Goal: Information Seeking & Learning: Find specific fact

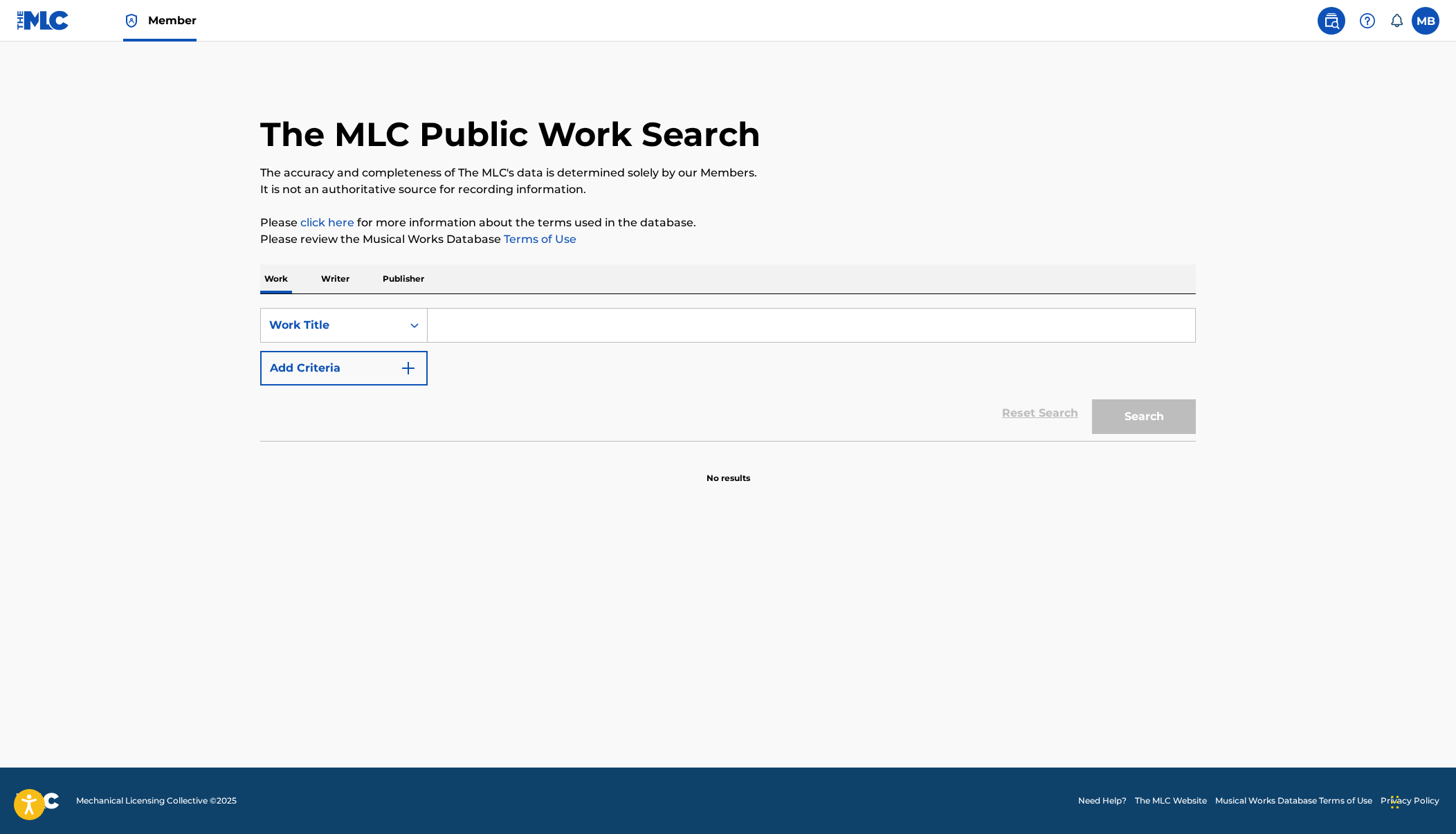
click at [478, 321] on input "Search Form" at bounding box center [811, 326] width 768 height 34
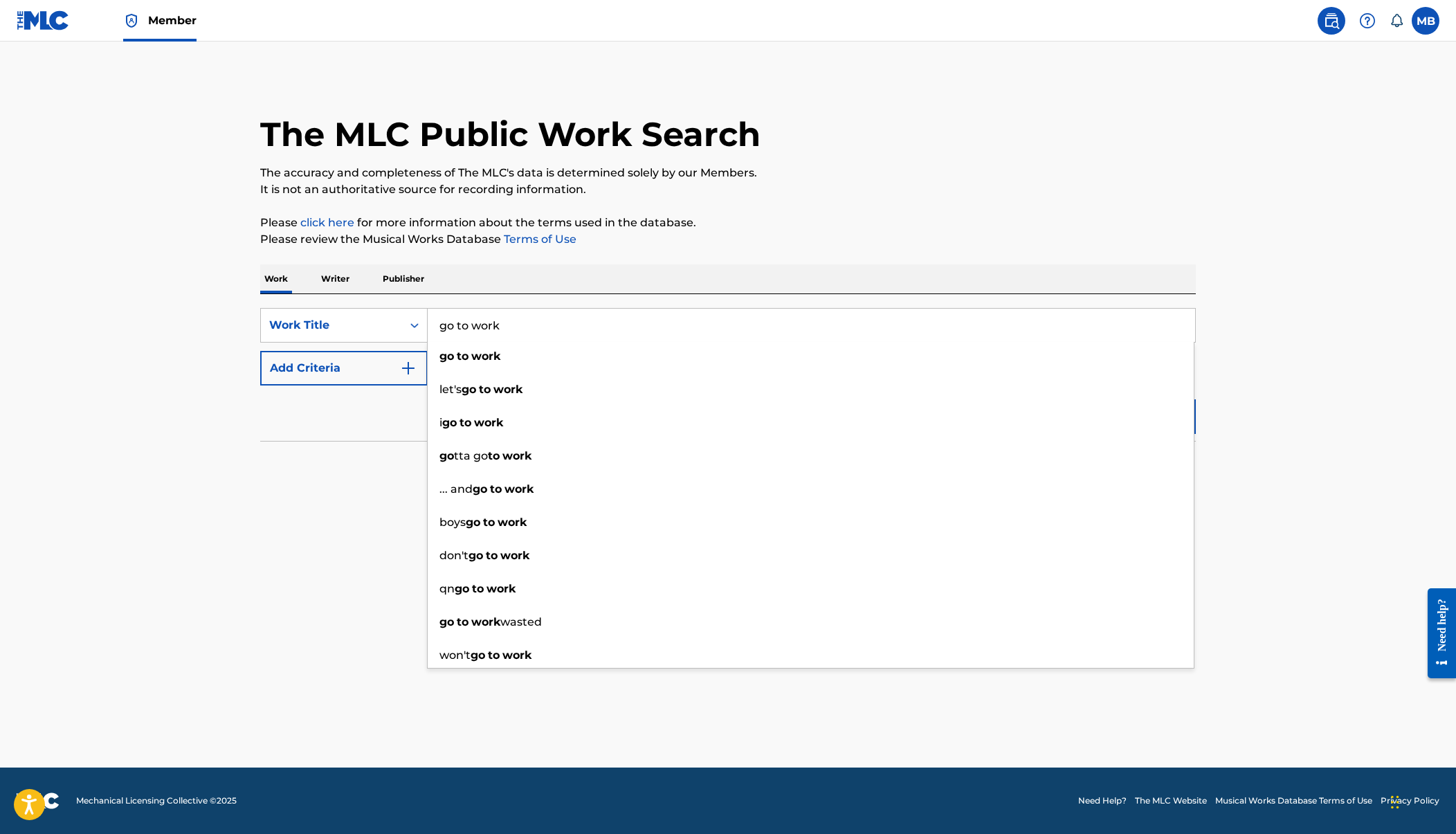
type input "go to work"
click at [351, 376] on button "Add Criteria" at bounding box center [344, 368] width 168 height 35
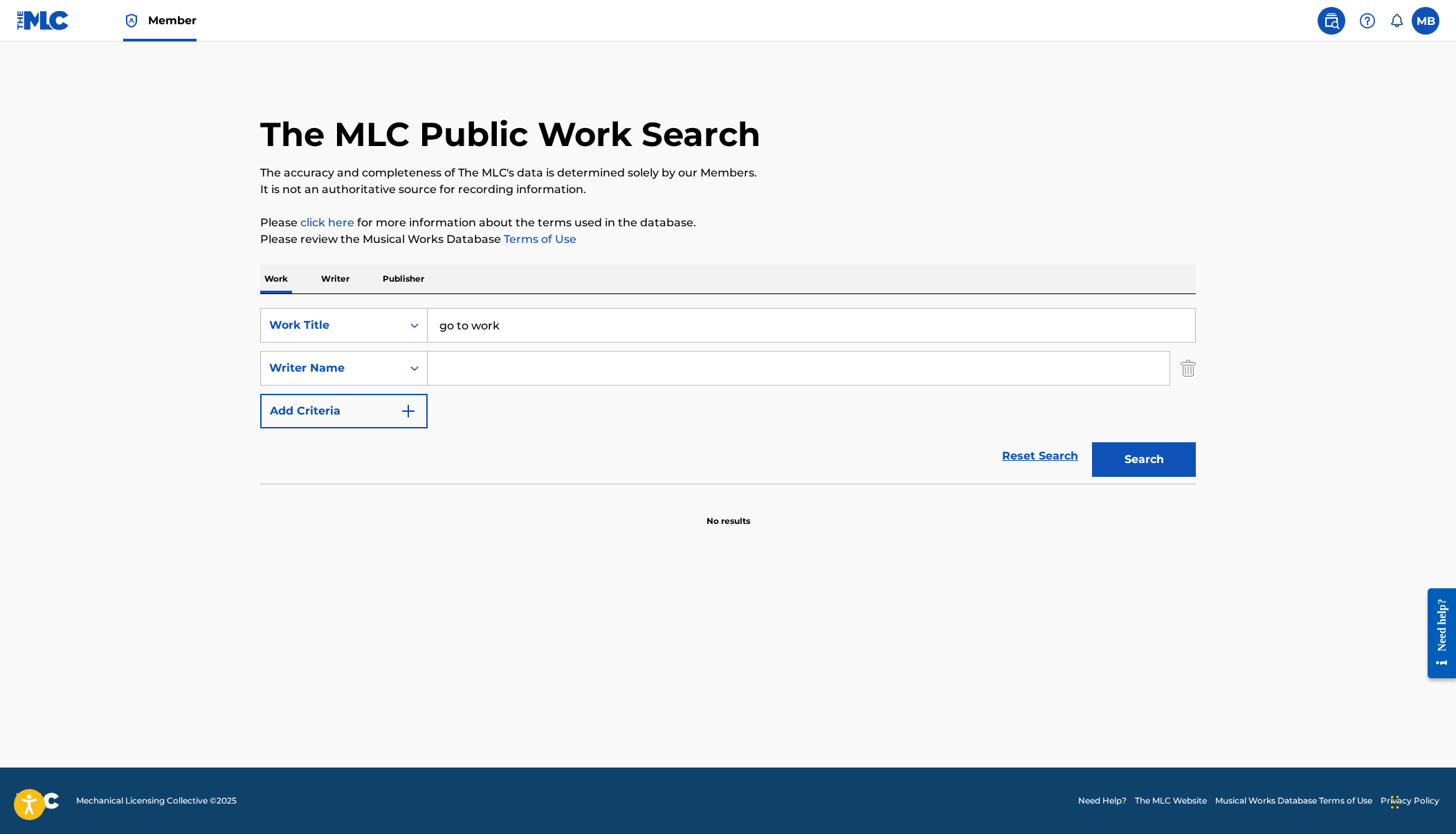
click at [478, 374] on input "Search Form" at bounding box center [798, 368] width 742 height 34
type input "[PERSON_NAME]"
click at [1092, 442] on button "Search" at bounding box center [1144, 459] width 104 height 35
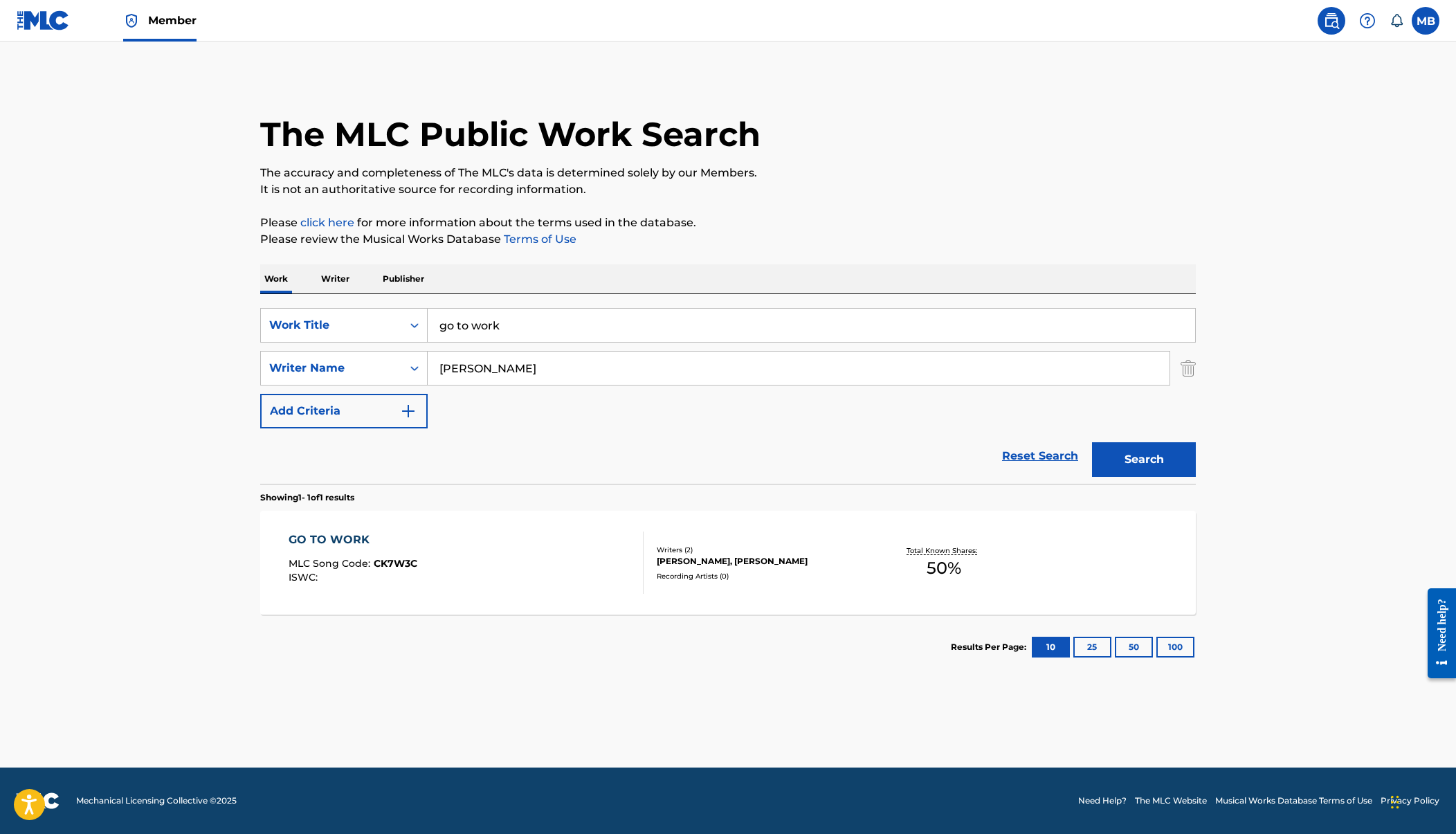
click at [492, 539] on div "GO TO WORK MLC Song Code : CK7W3C ISWC :" at bounding box center [465, 563] width 355 height 63
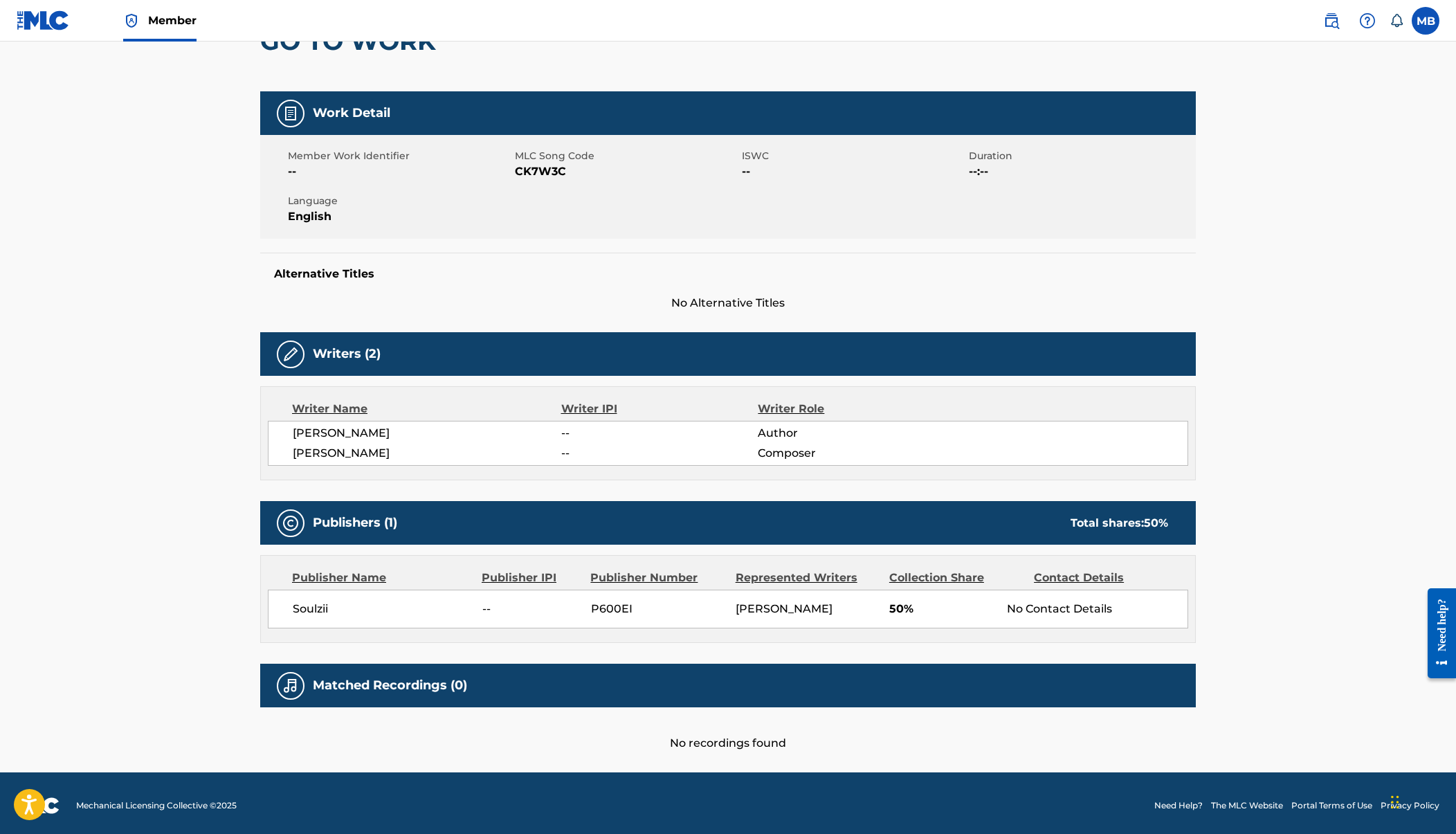
scroll to position [174, 0]
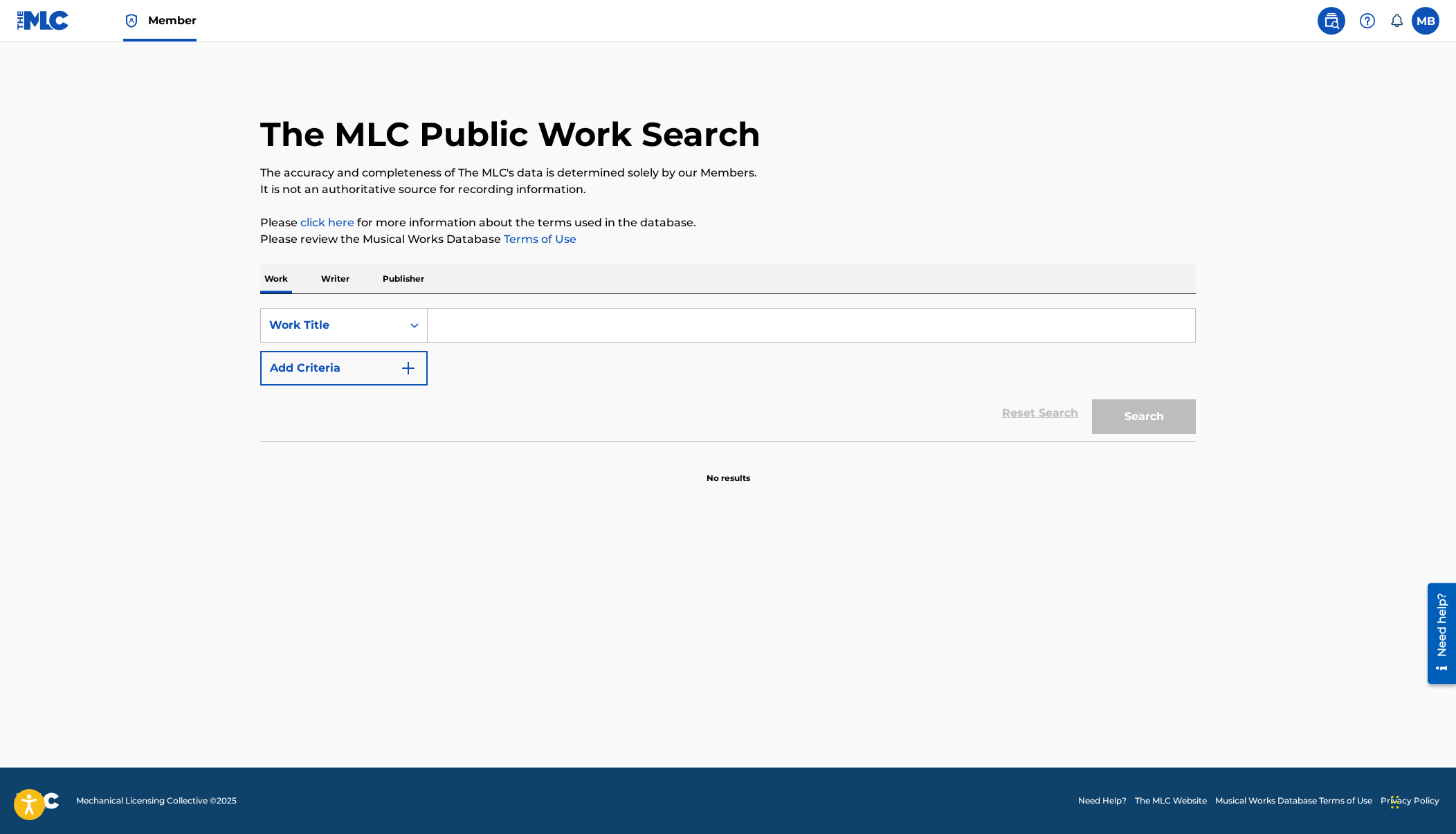
click at [616, 341] on input "Search Form" at bounding box center [811, 326] width 768 height 34
drag, startPoint x: 503, startPoint y: 322, endPoint x: 648, endPoint y: 313, distance: 145.3
click at [648, 313] on input "bring it on bring it on" at bounding box center [811, 326] width 768 height 34
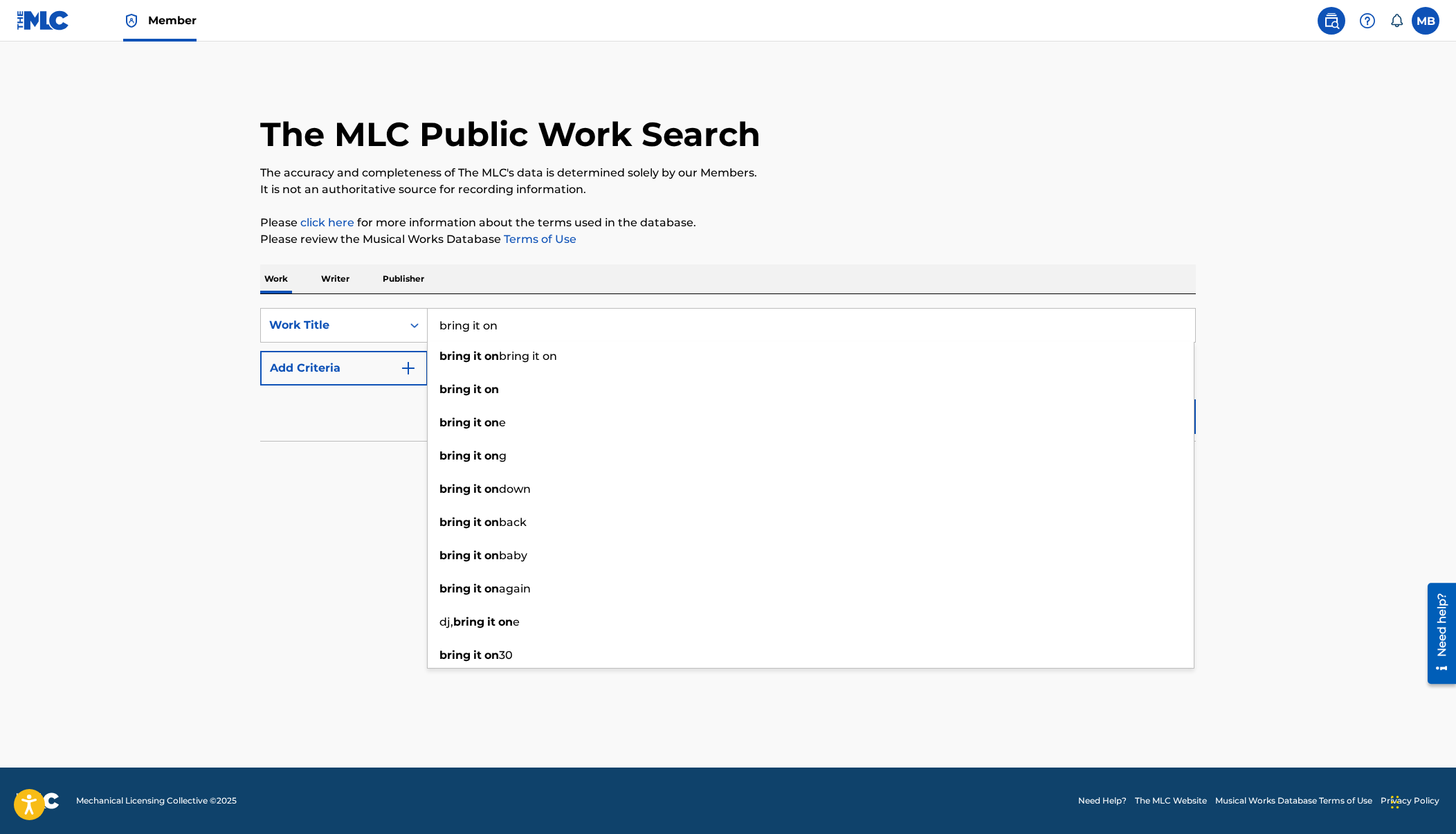
type input "bring it on"
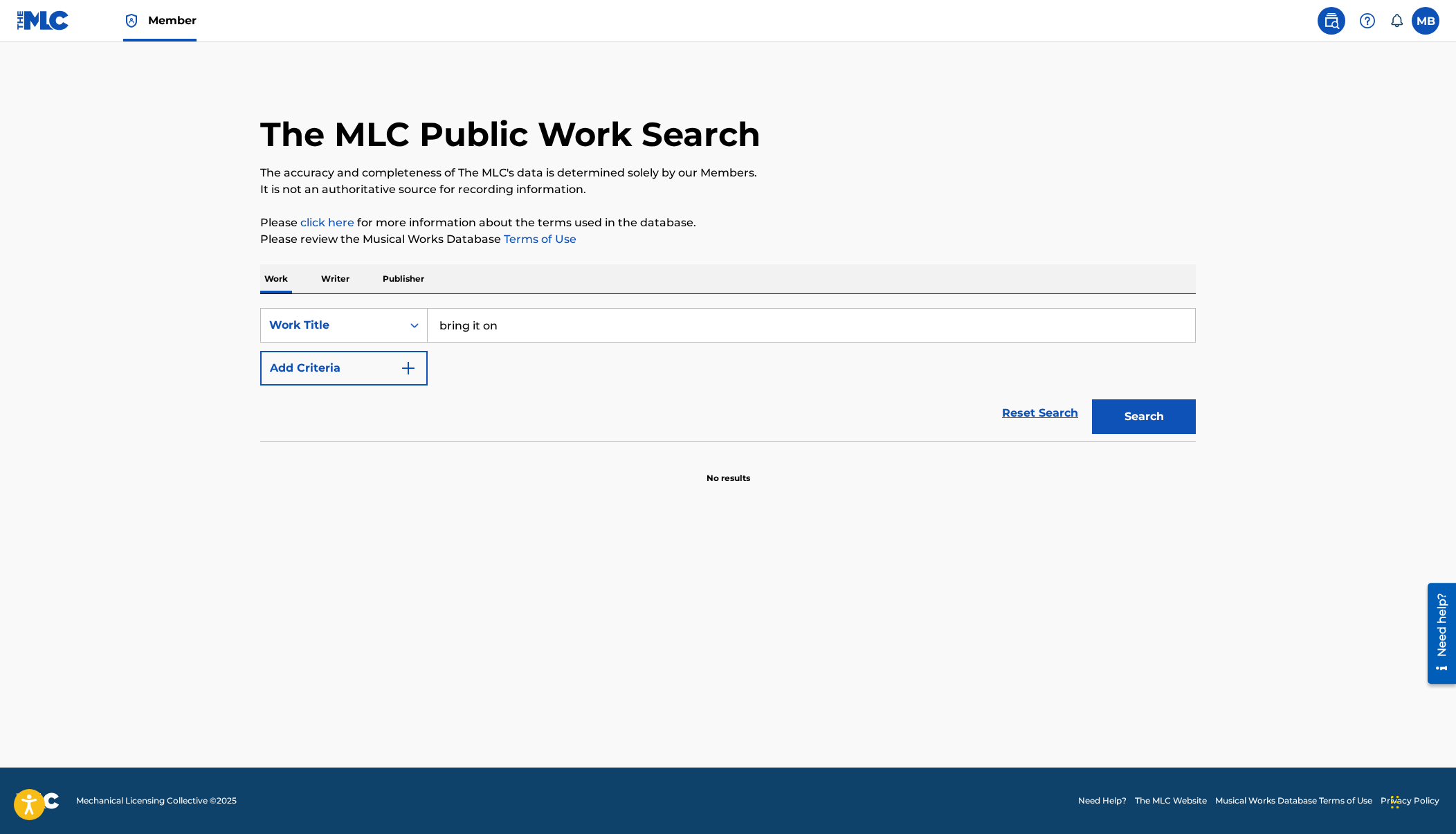
click at [331, 375] on button "Add Criteria" at bounding box center [344, 368] width 168 height 35
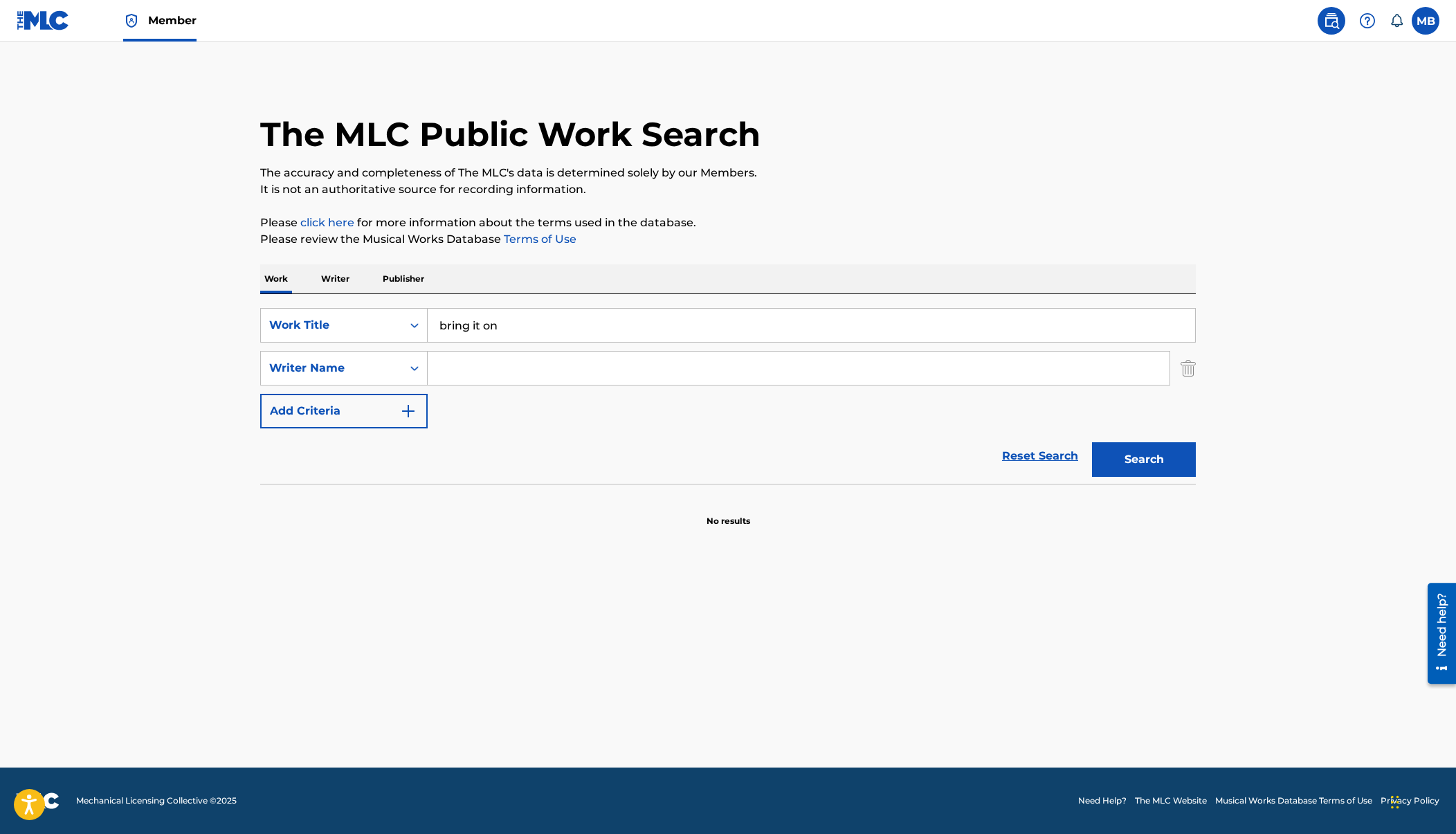
click at [465, 369] on input "Search Form" at bounding box center [798, 368] width 742 height 34
type input "seth love"
click at [1092, 442] on button "Search" at bounding box center [1144, 459] width 104 height 35
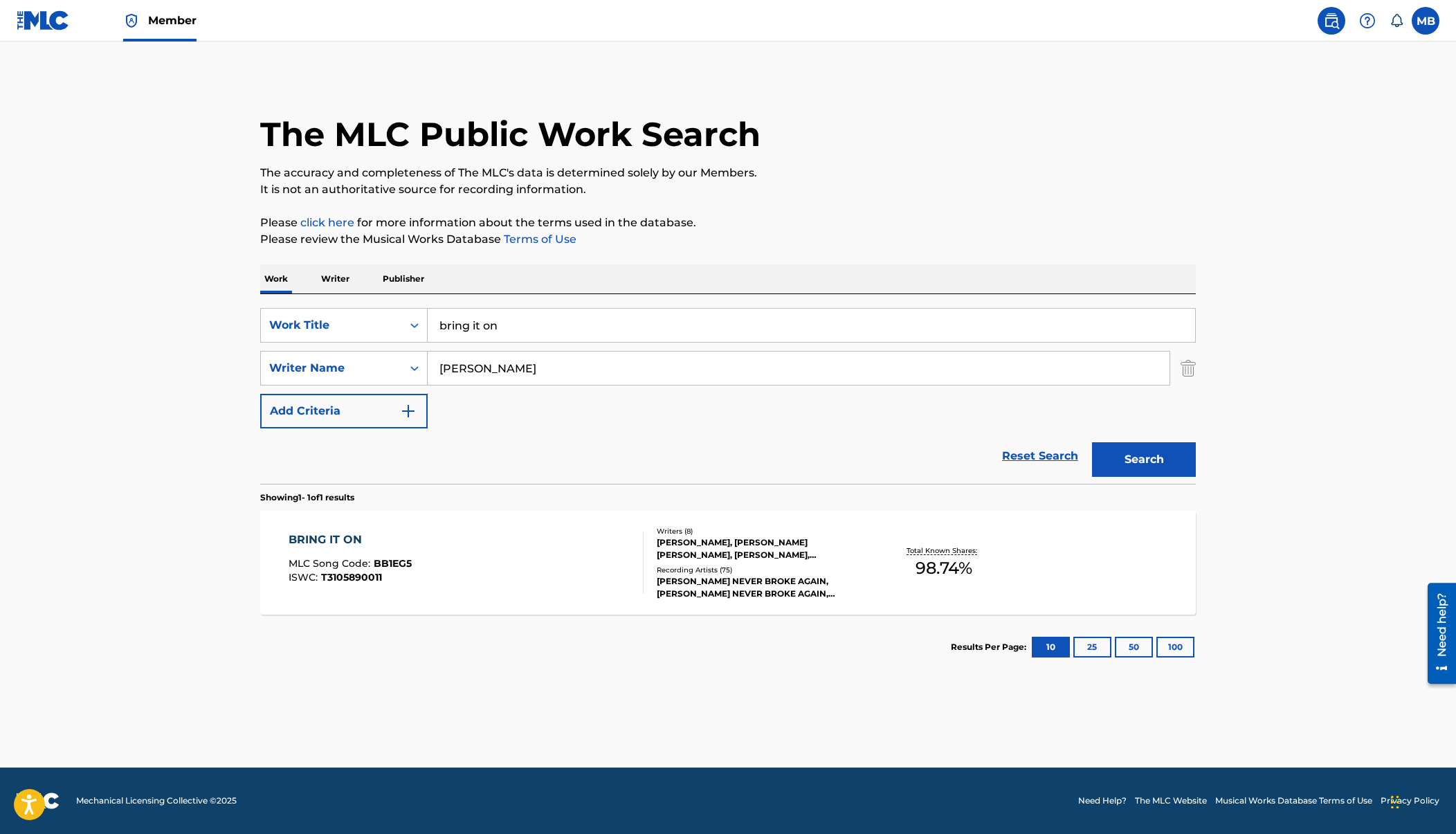
click at [608, 573] on div "BRING IT ON MLC Song Code : BB1EG5 ISWC : T3105890011" at bounding box center [465, 563] width 355 height 63
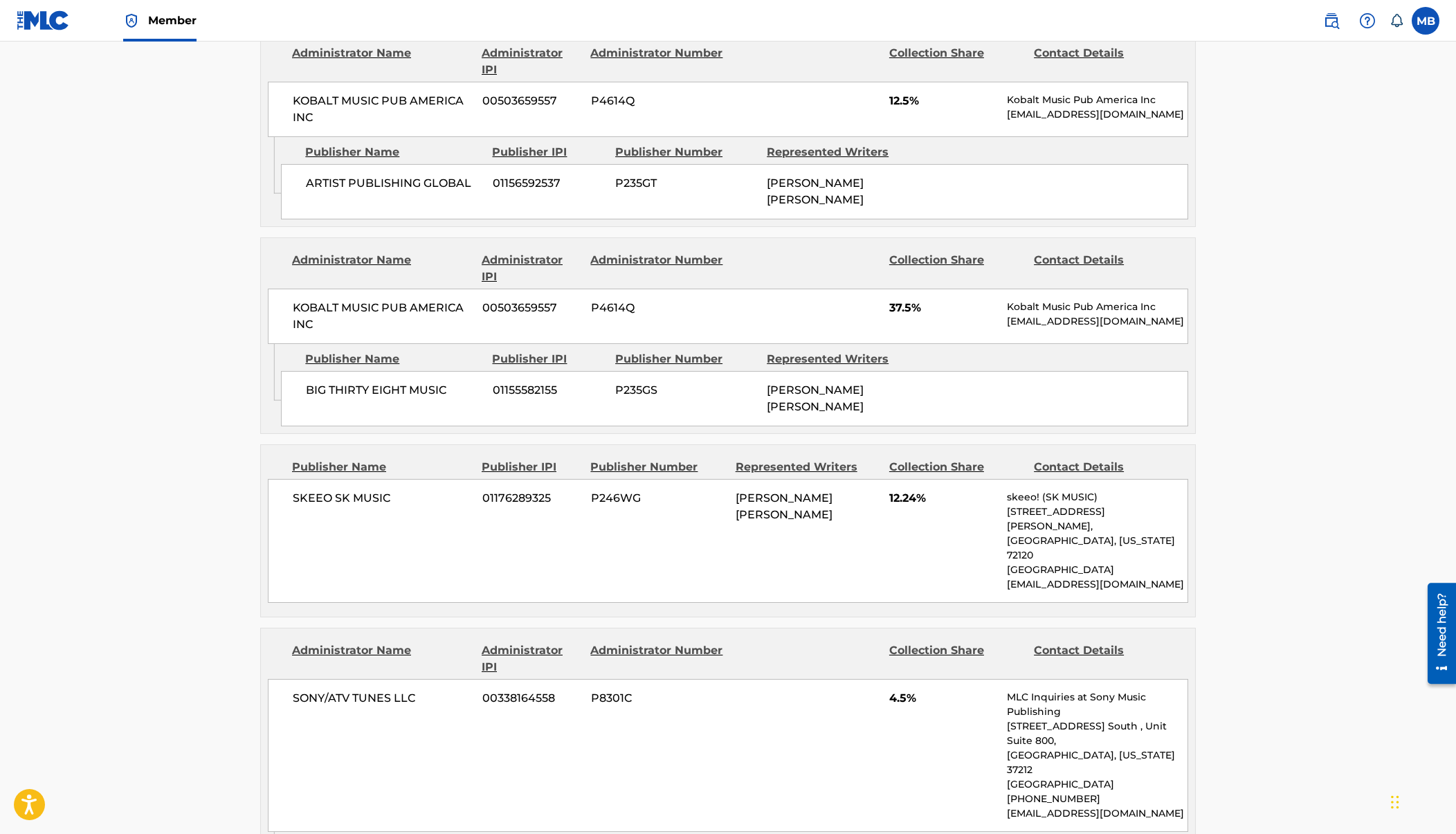
scroll to position [1124, 0]
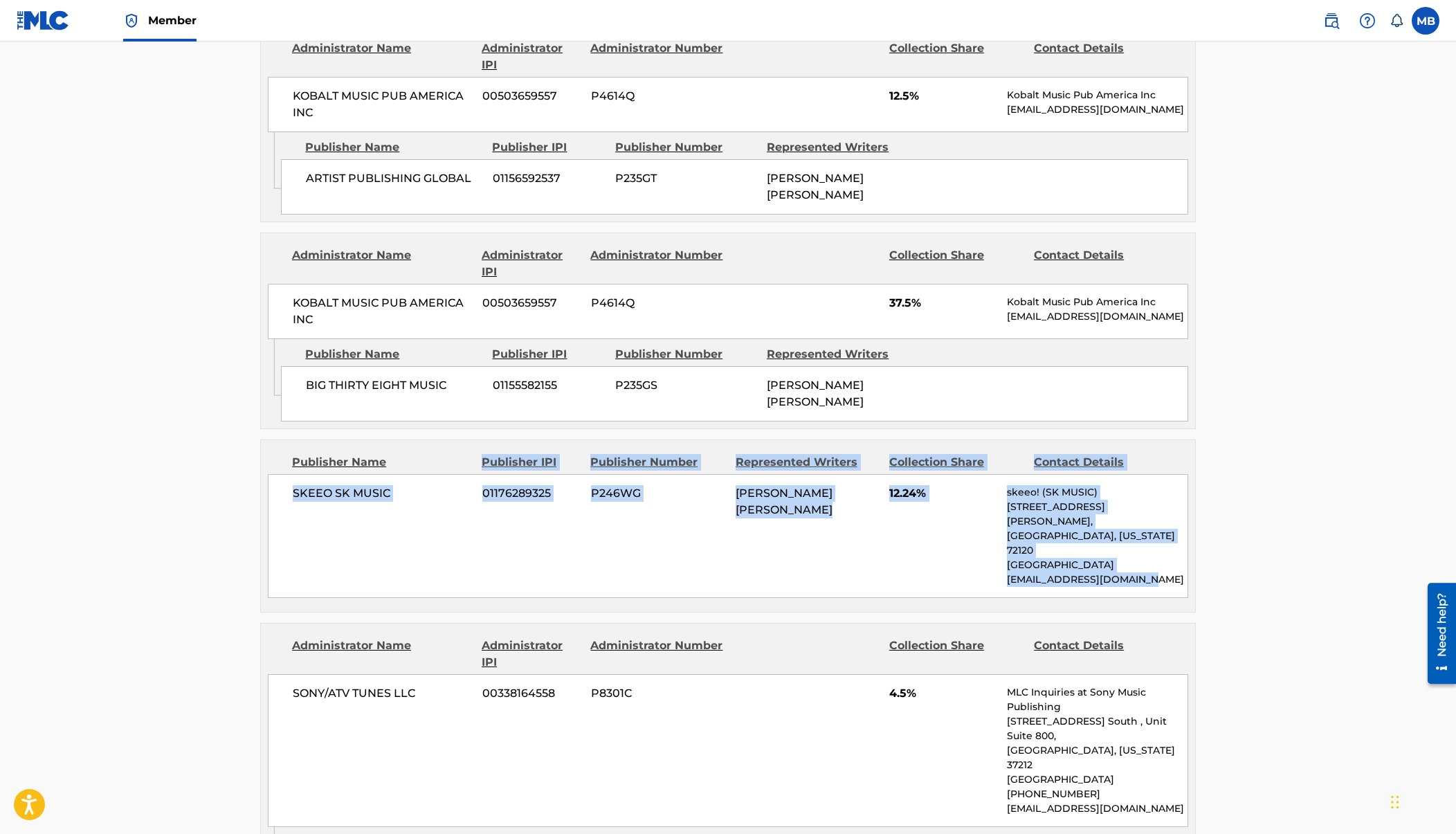
drag, startPoint x: 312, startPoint y: 450, endPoint x: 1038, endPoint y: 546, distance: 732.3
click at [1038, 546] on div "Publisher Name Publisher IPI Publisher Number Represented Writers Collection Sh…" at bounding box center [728, 526] width 935 height 172
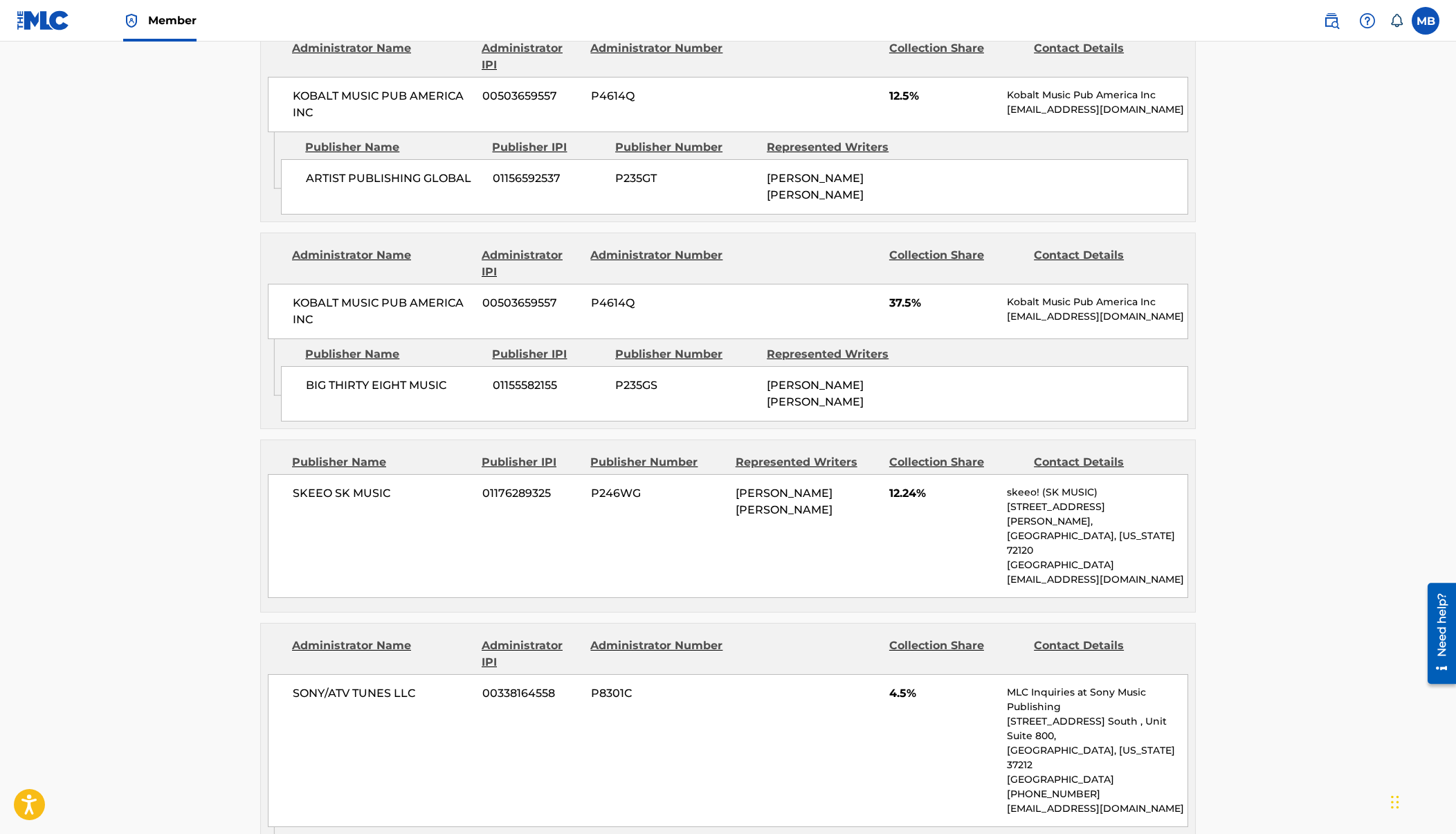
click at [882, 500] on div "SKEEO SK MUSIC 01176289325 P246WG SETH CHRISTOPHER LOVE 12.24% skeeo! (SK MUSIC…" at bounding box center [728, 535] width 921 height 124
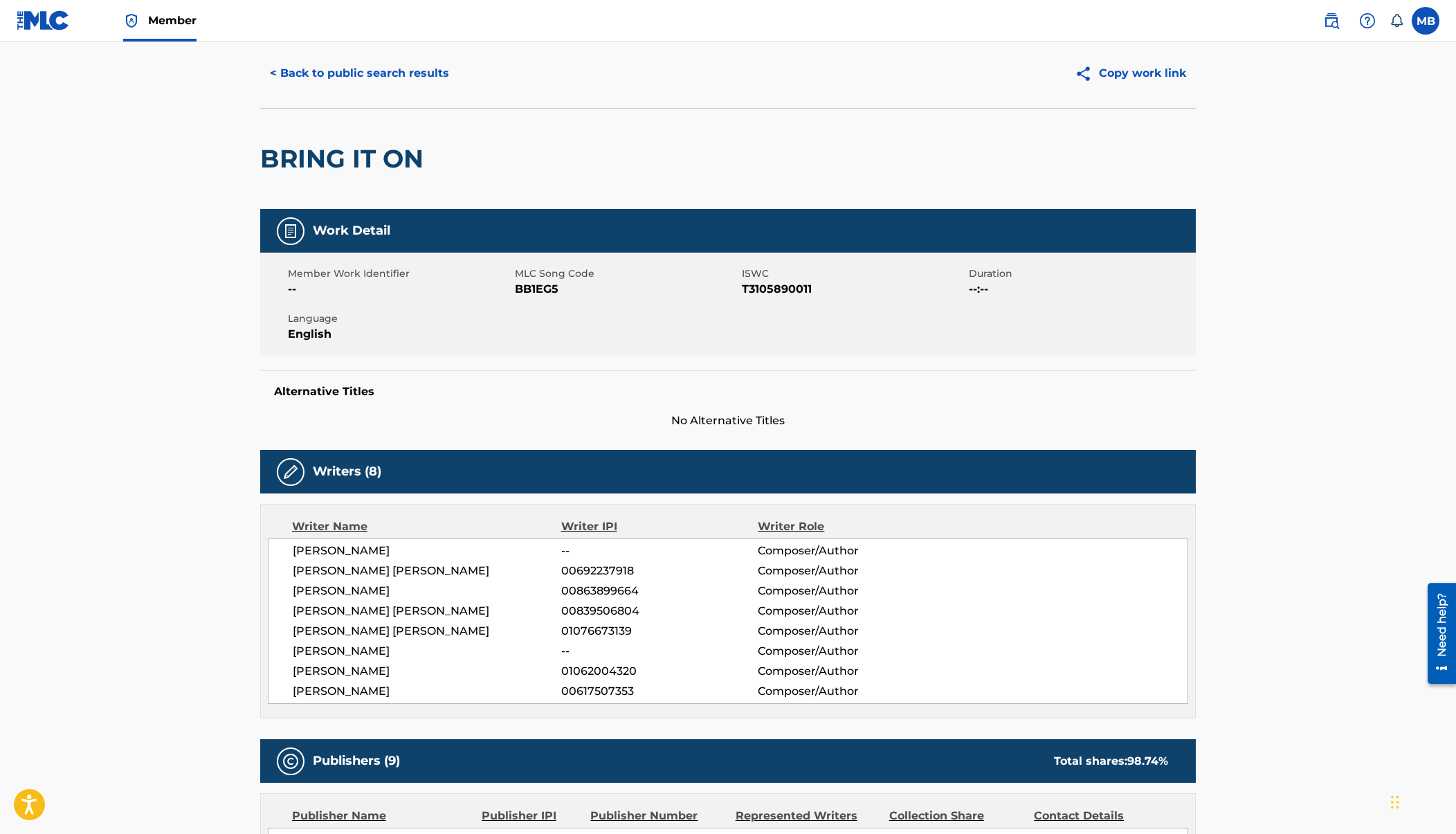
scroll to position [0, 0]
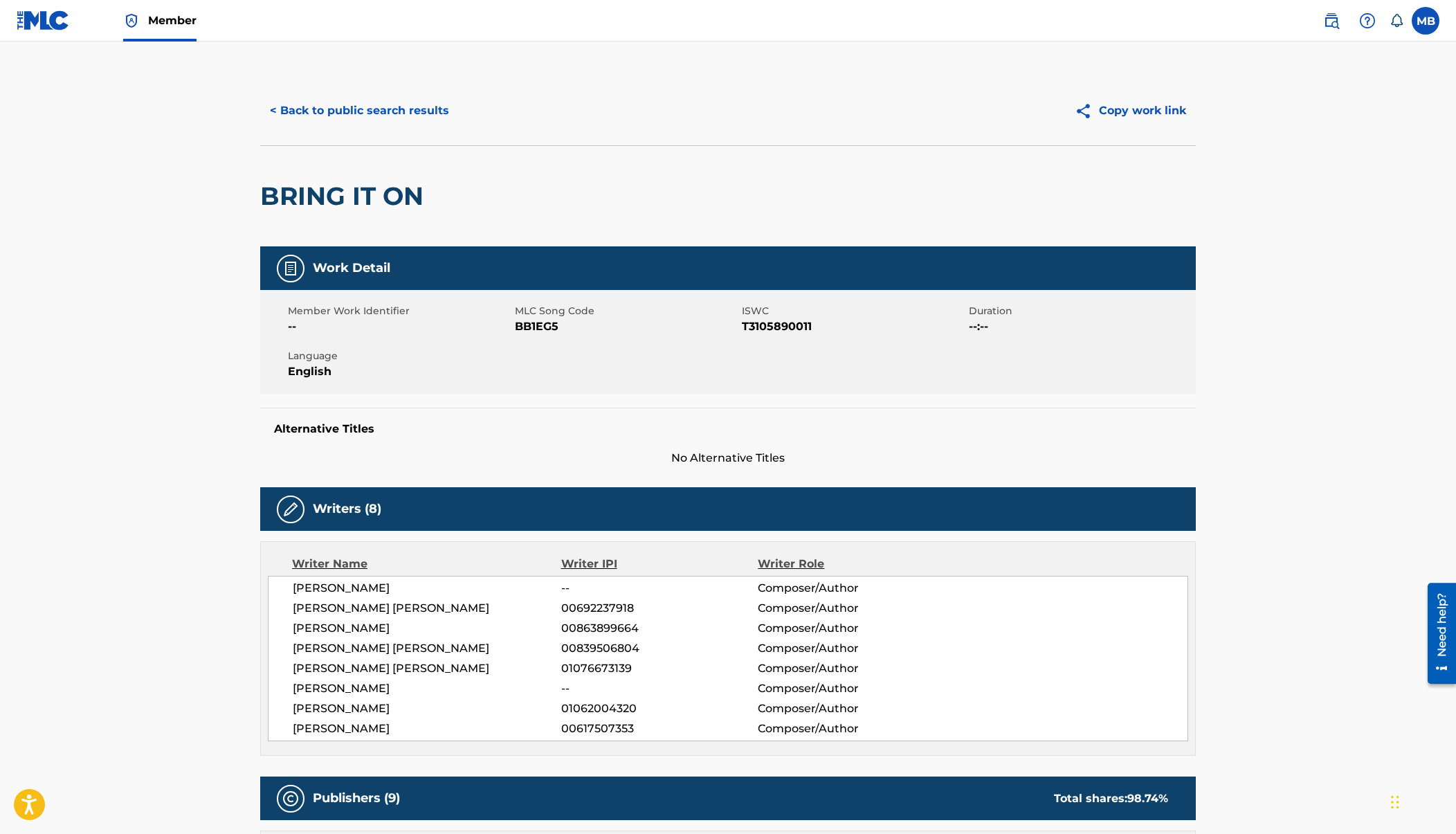
click at [604, 667] on span "01076673139" at bounding box center [659, 669] width 197 height 17
copy span "01076673139"
click at [402, 114] on button "< Back to public search results" at bounding box center [359, 110] width 199 height 35
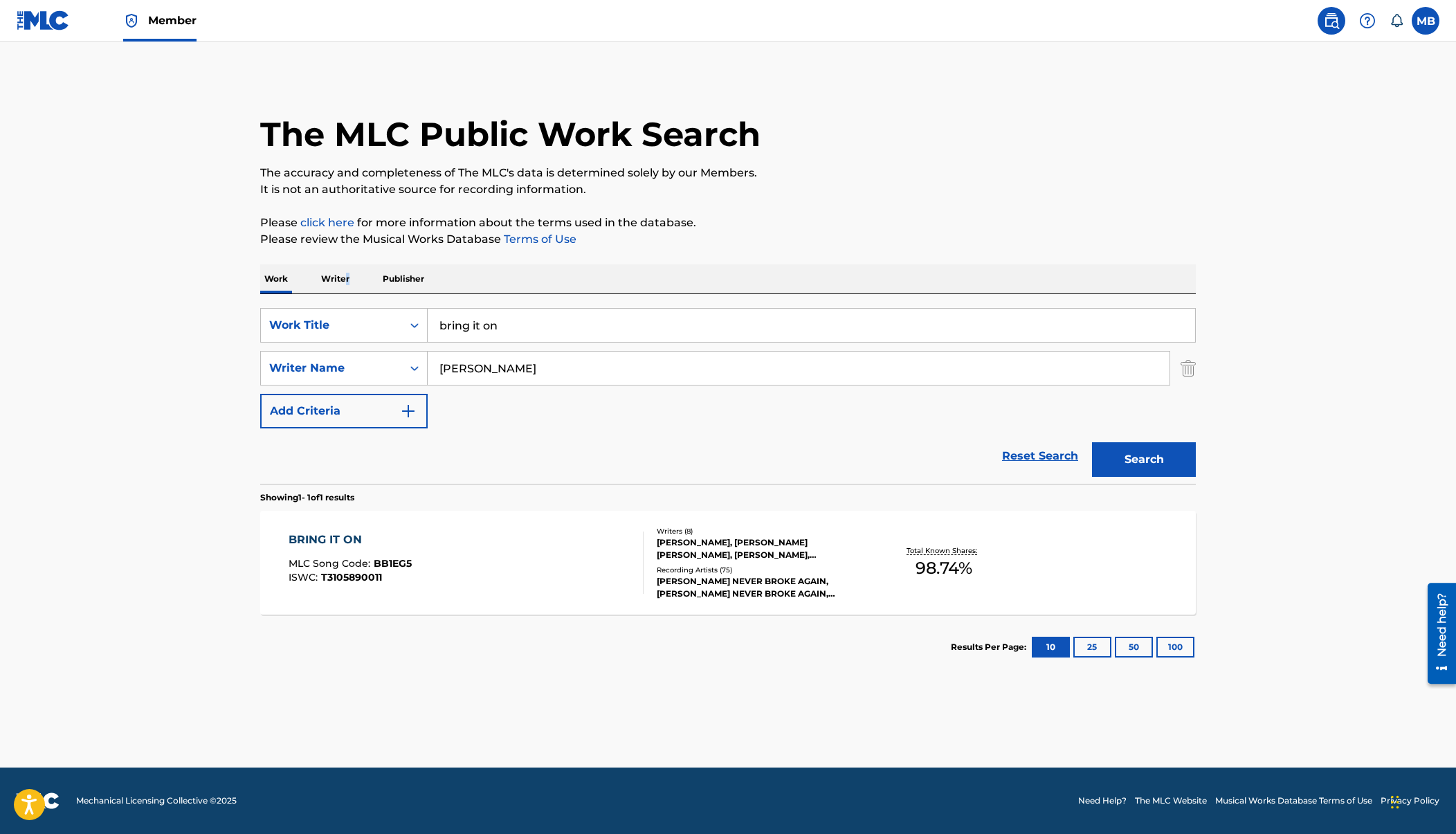
click at [347, 275] on p "Writer" at bounding box center [335, 278] width 36 height 29
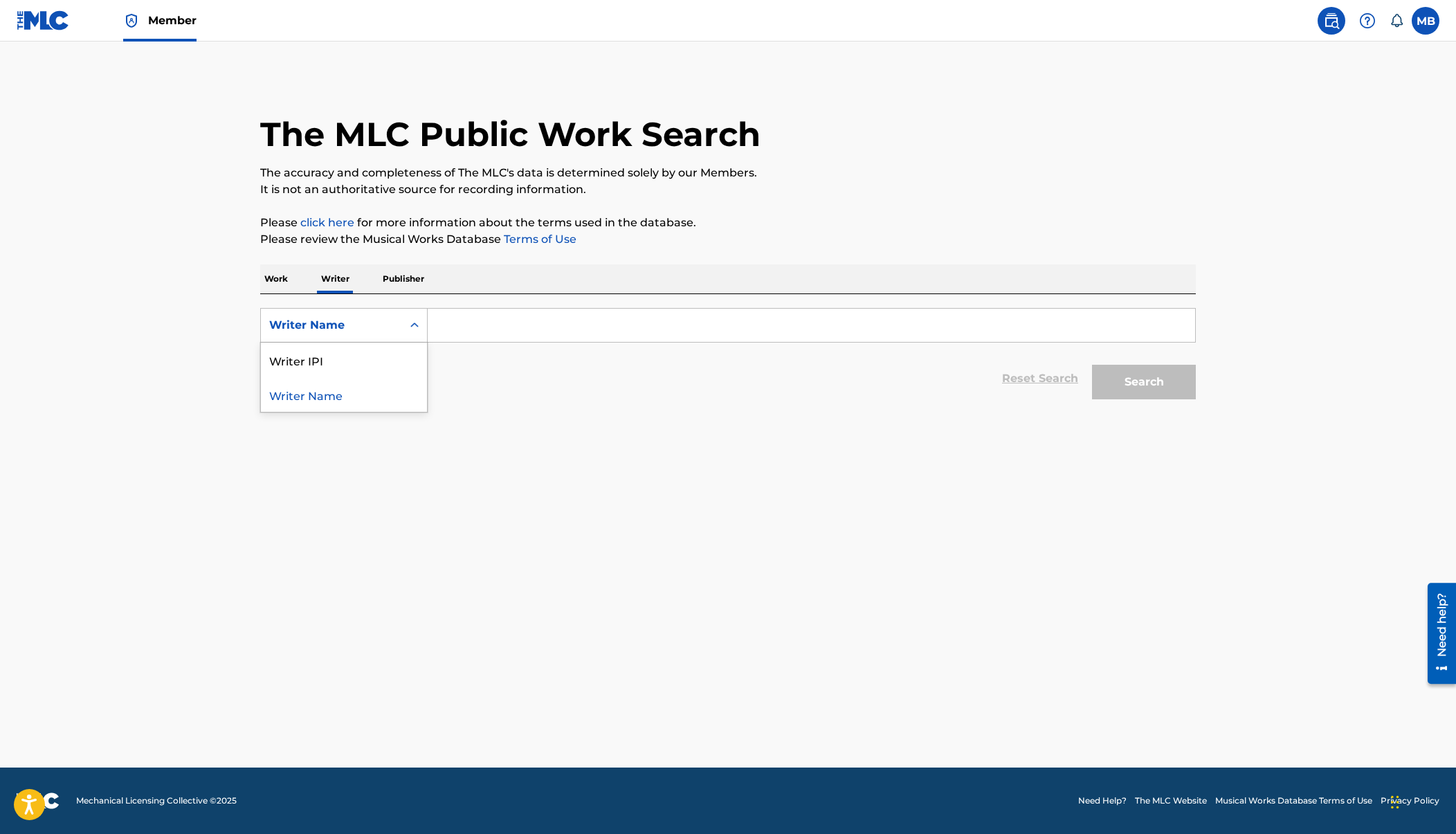
click at [369, 315] on div "Writer Name" at bounding box center [331, 326] width 141 height 26
click at [369, 358] on div "Writer IPI" at bounding box center [344, 359] width 166 height 35
click at [451, 333] on input "Search Form" at bounding box center [811, 326] width 768 height 34
paste input "01076673139"
type input "01076673139"
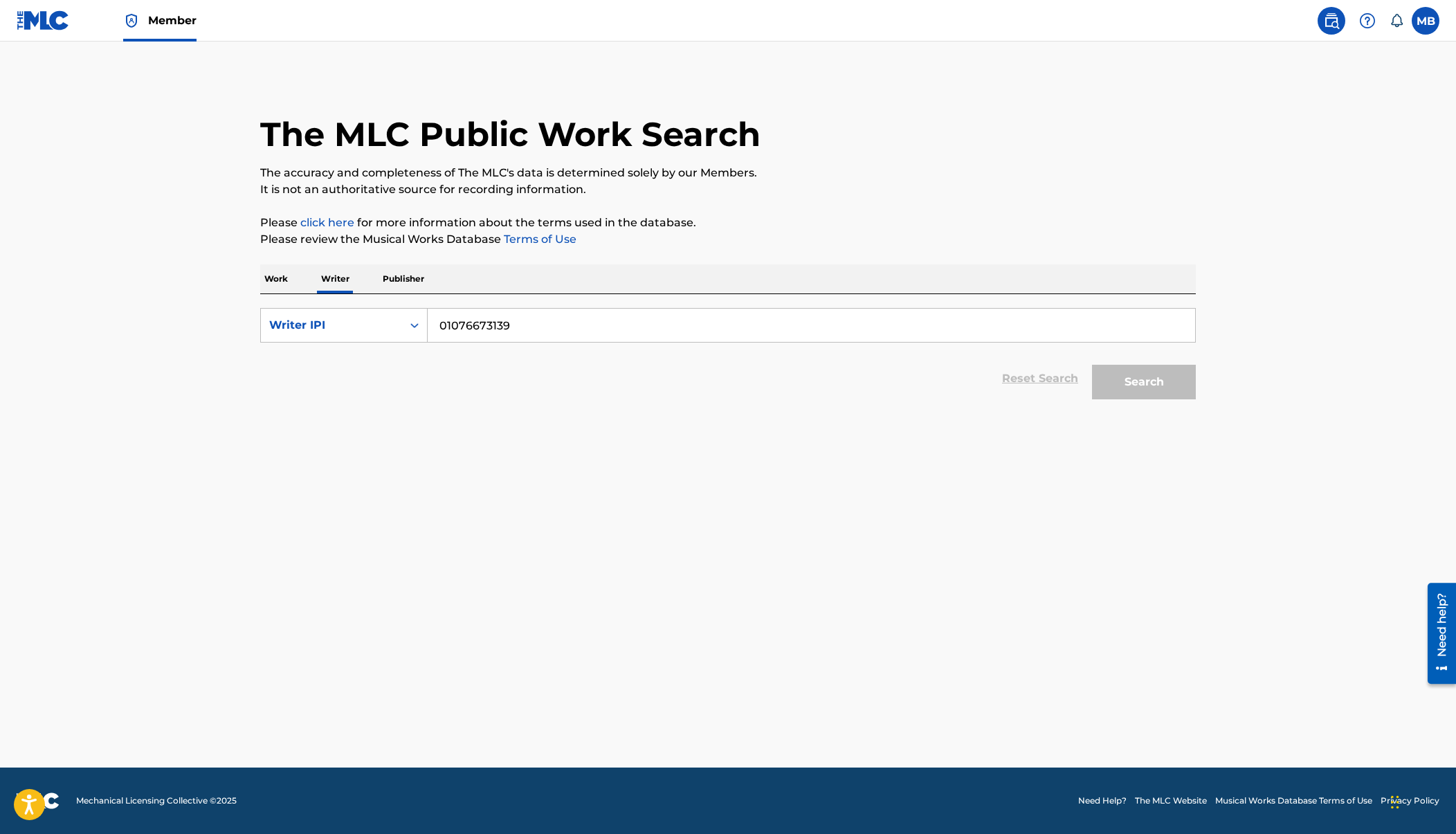
click at [1092, 365] on button "Search" at bounding box center [1144, 382] width 104 height 35
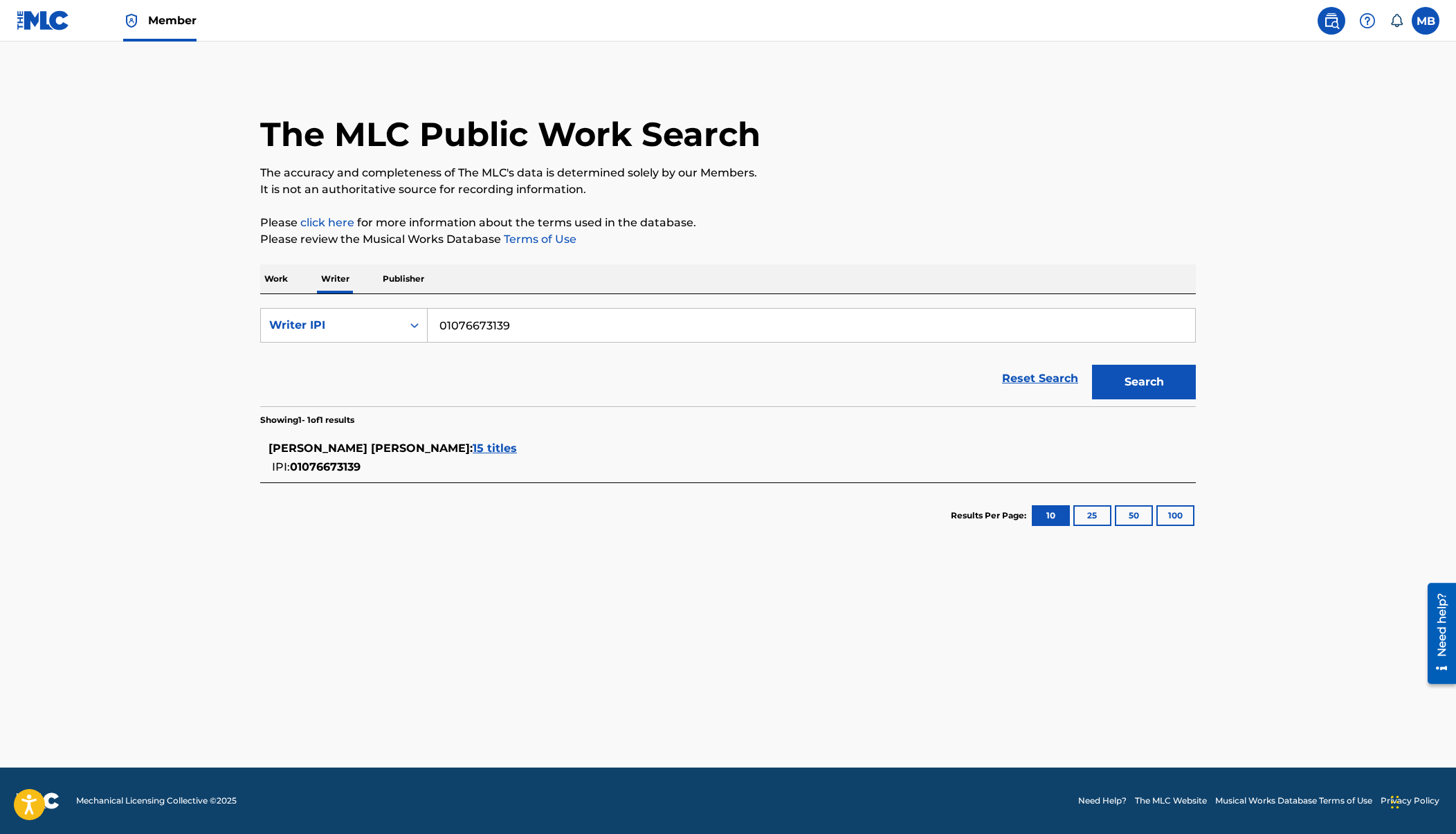
click at [473, 452] on span "15 titles" at bounding box center [494, 448] width 44 height 13
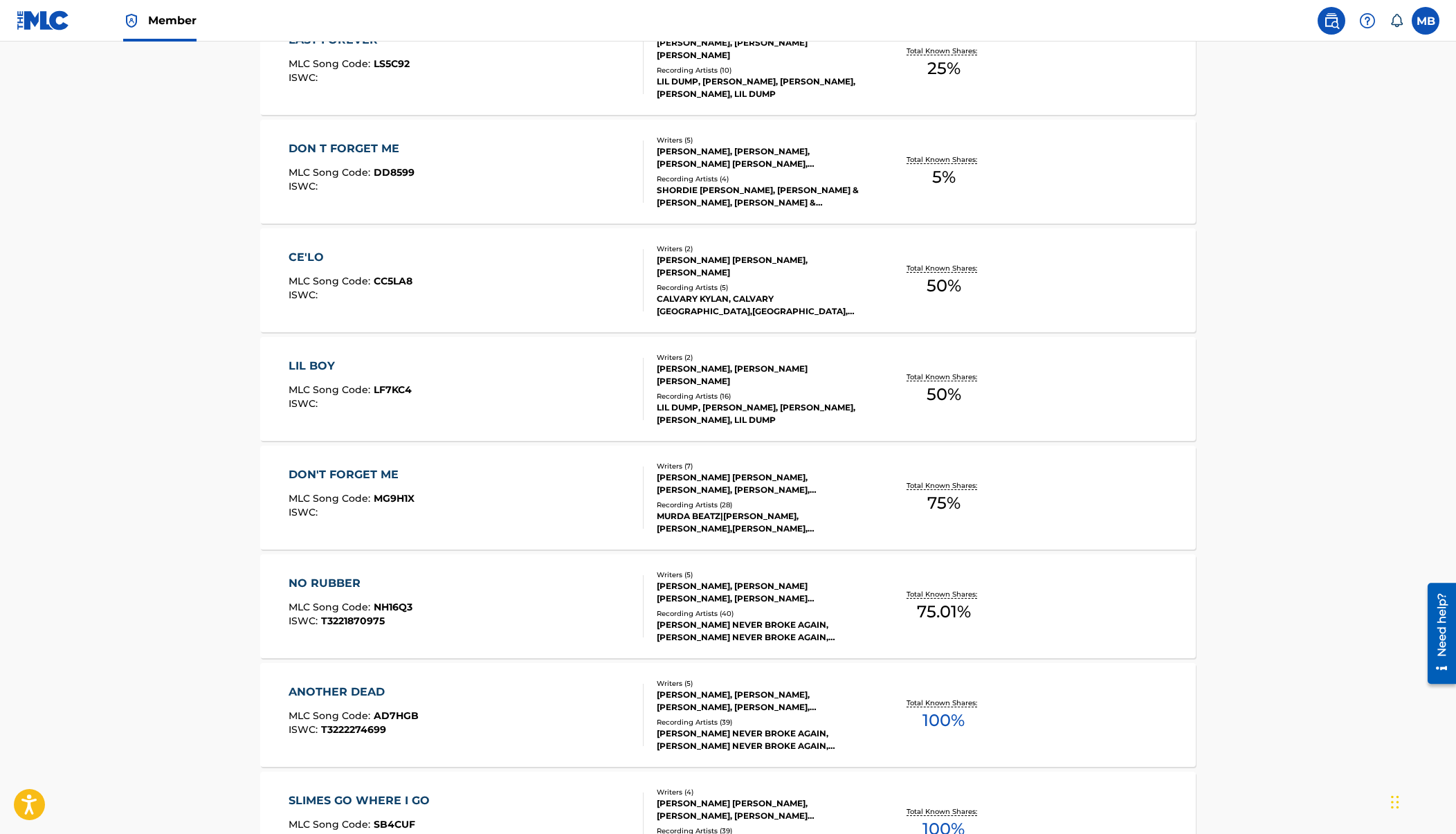
scroll to position [489, 0]
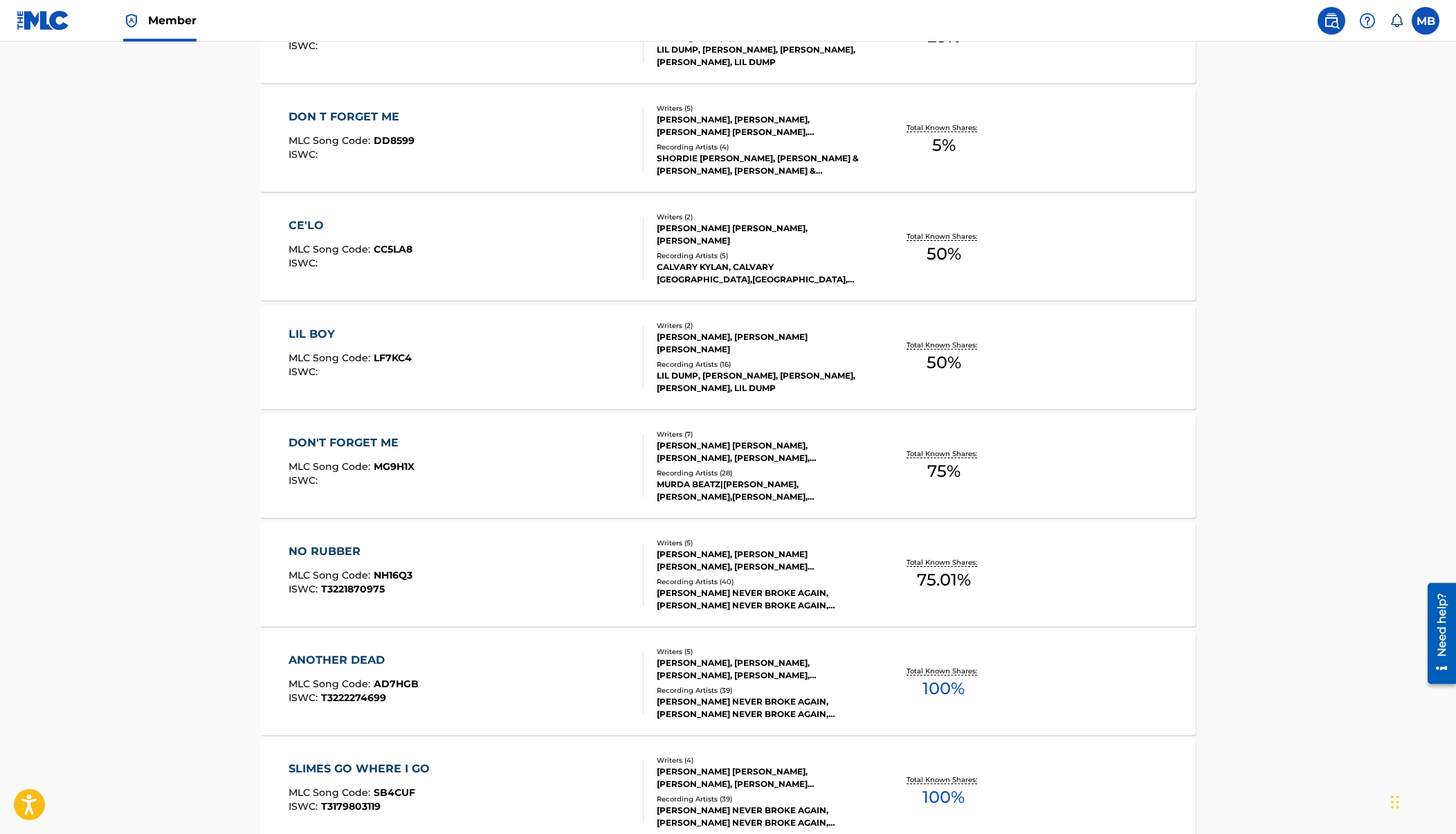
click at [450, 461] on div "DON'T FORGET ME MLC Song Code : MG9H1X ISWC :" at bounding box center [465, 466] width 355 height 63
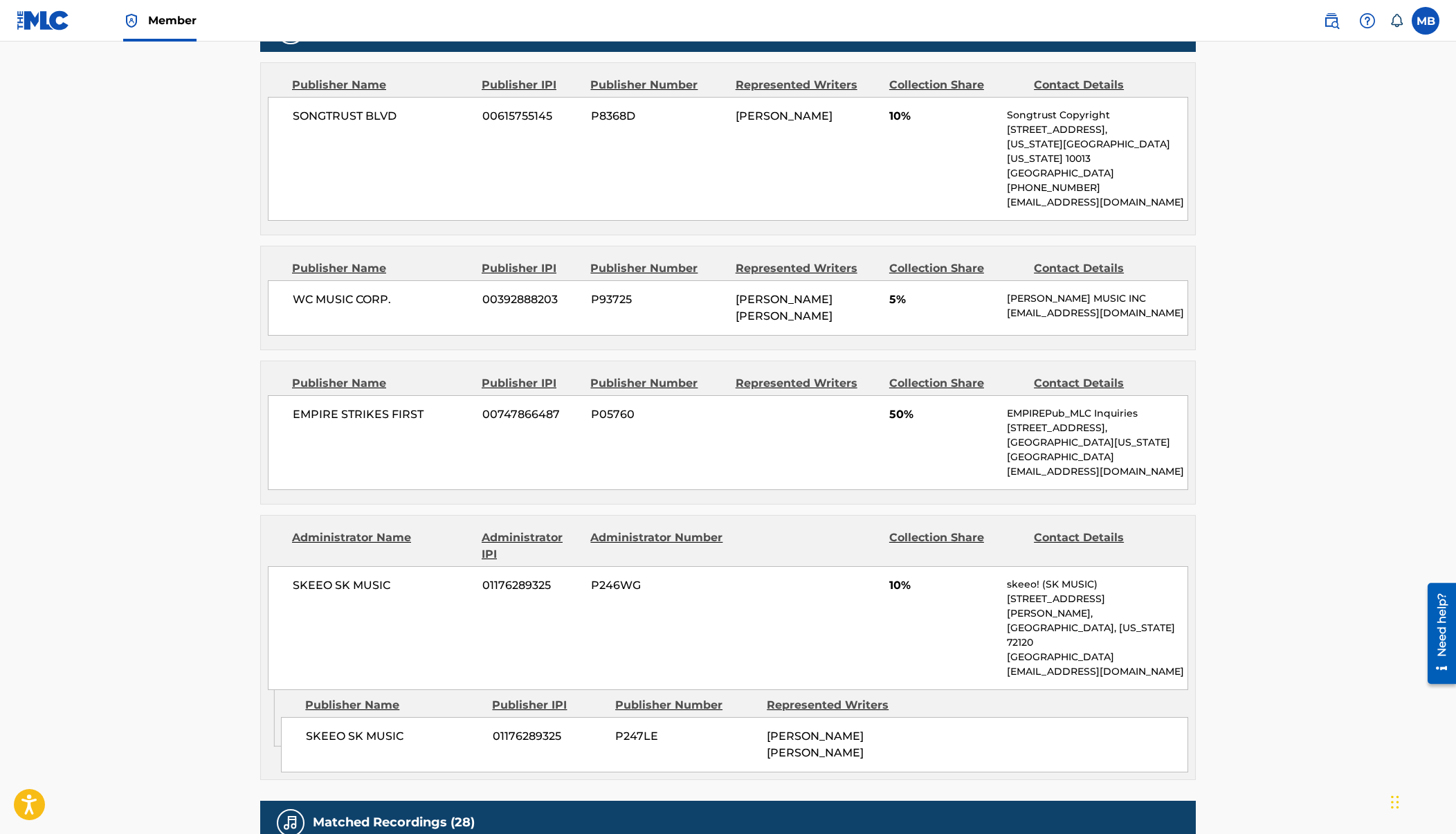
scroll to position [761, 0]
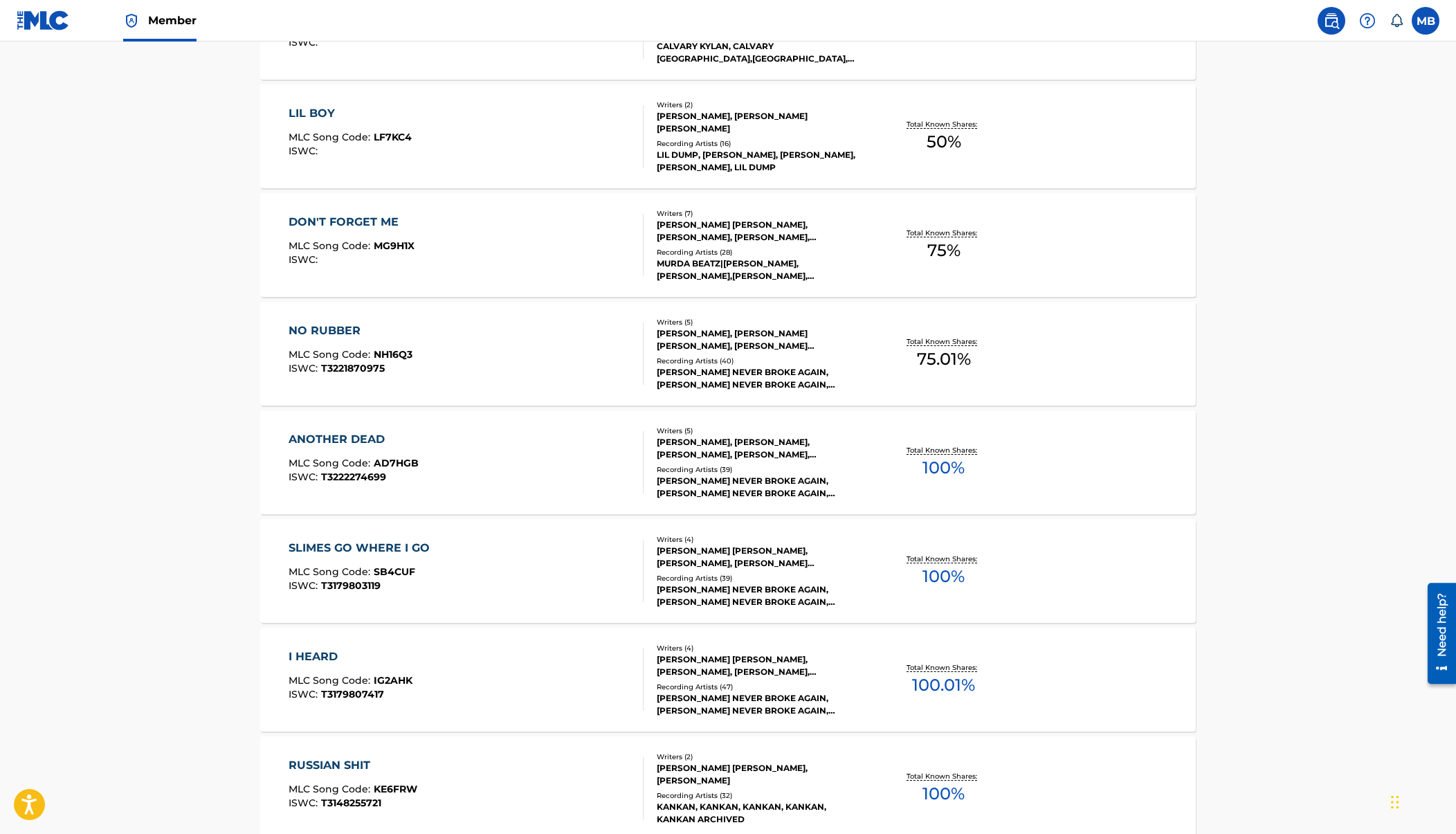
scroll to position [837, 0]
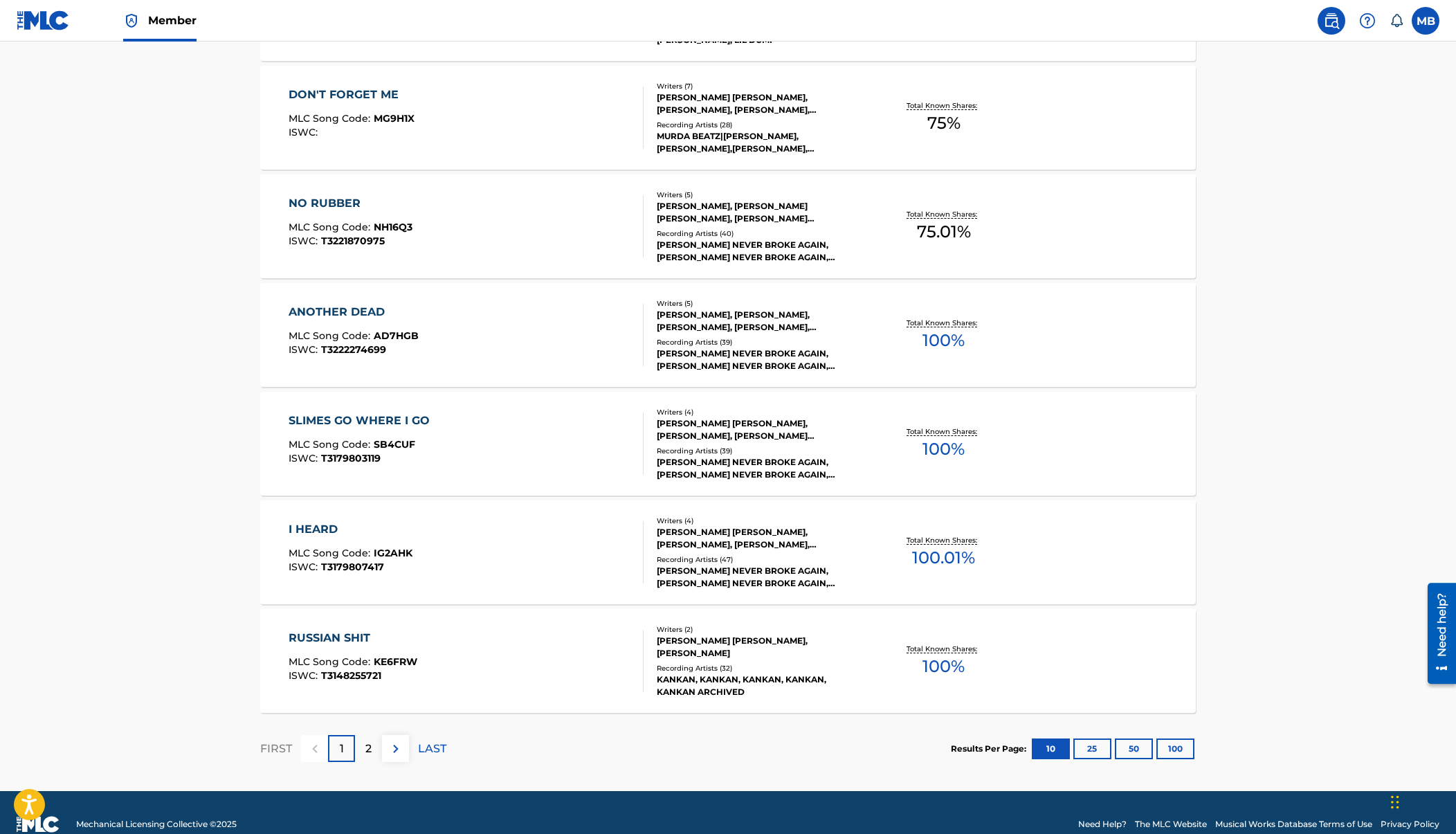
click at [447, 454] on div "SLIMES GO WHERE I GO MLC Song Code : SB4CUF ISWC : T3179803119" at bounding box center [465, 443] width 355 height 63
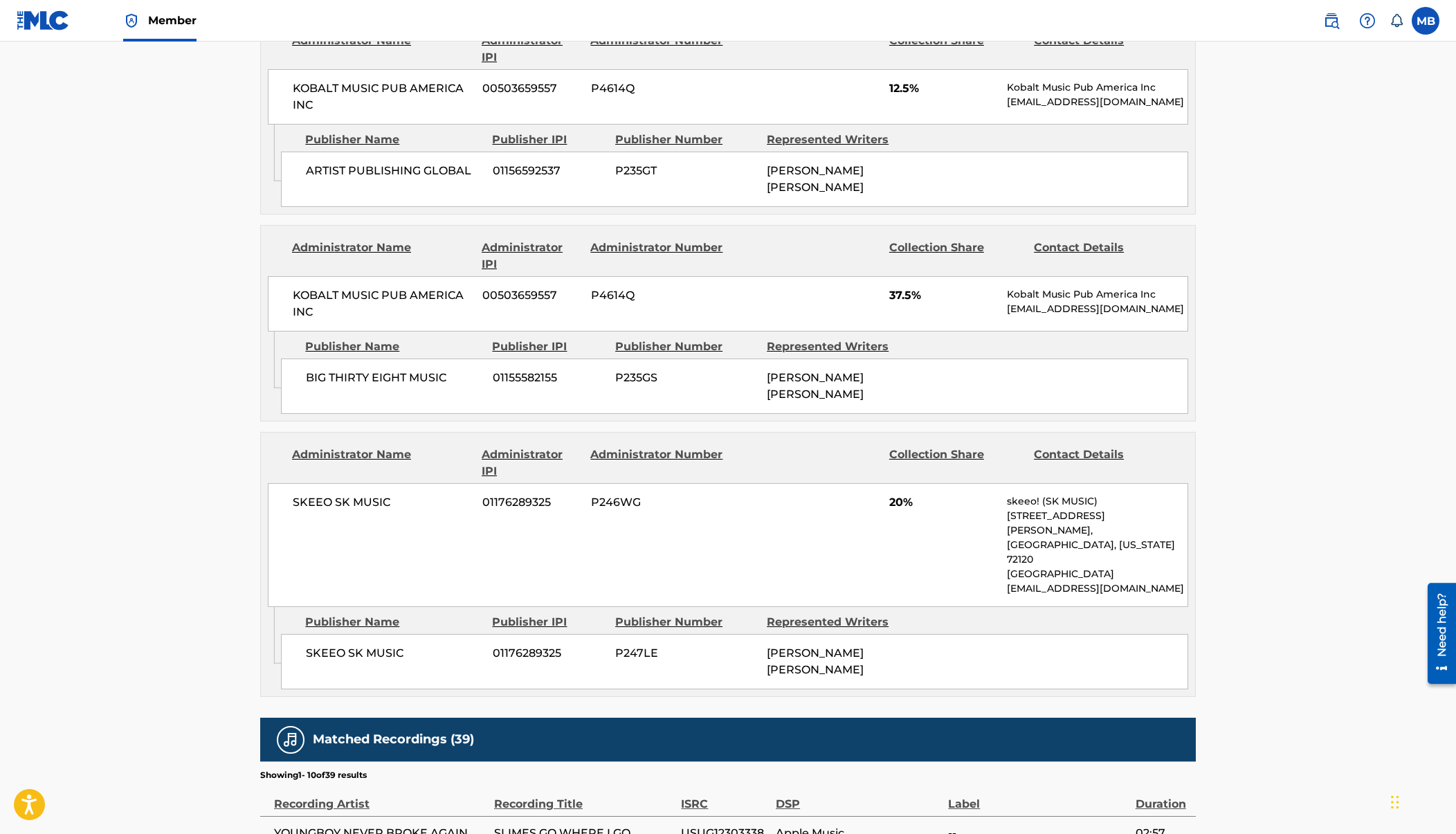
scroll to position [1335, 0]
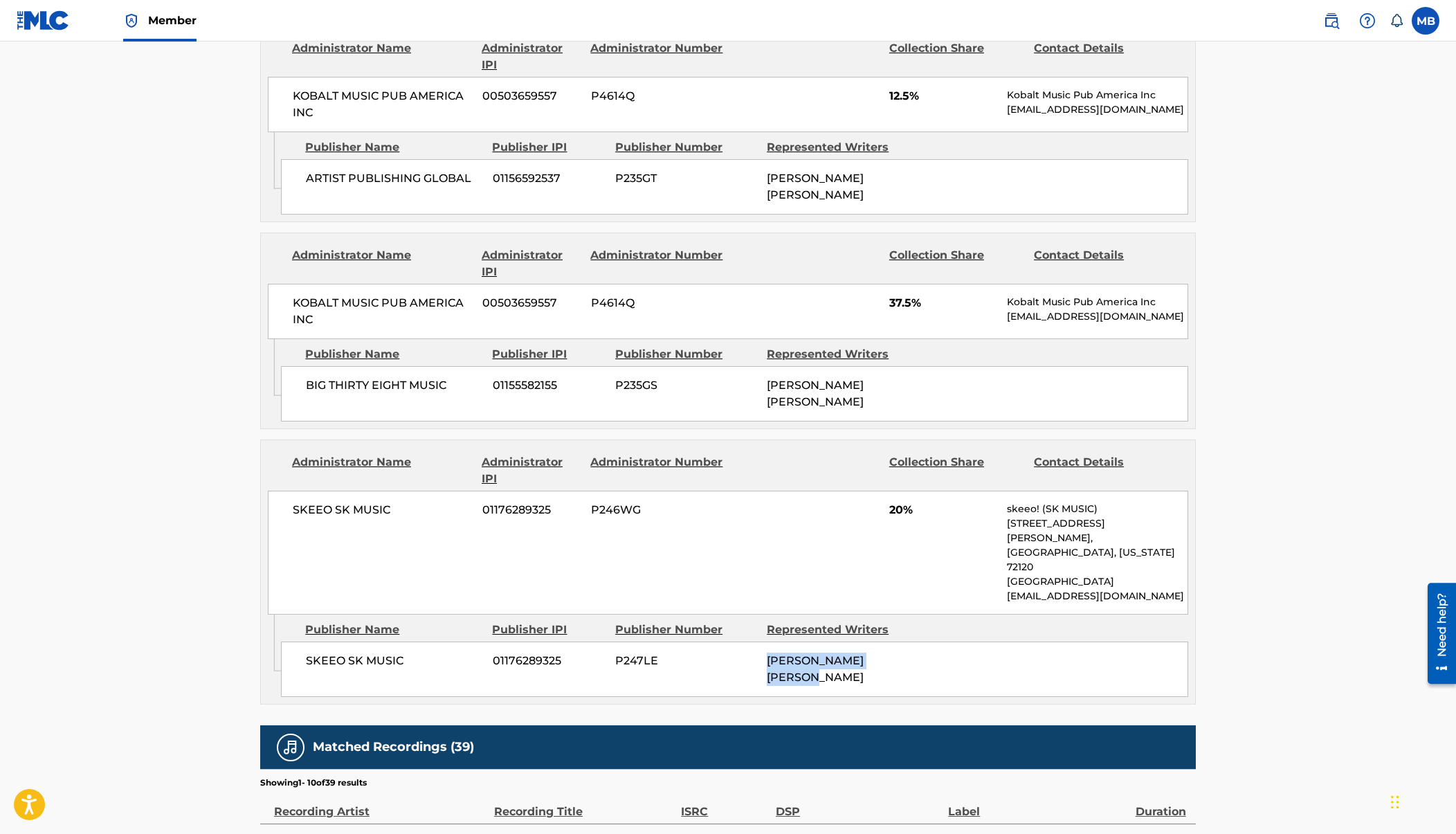
drag, startPoint x: 810, startPoint y: 578, endPoint x: 749, endPoint y: 562, distance: 63.1
click at [749, 642] on div "SKEEO SK MUSIC 01176289325 P247LE SETH CHRISTOPHER LOVE" at bounding box center [734, 669] width 908 height 55
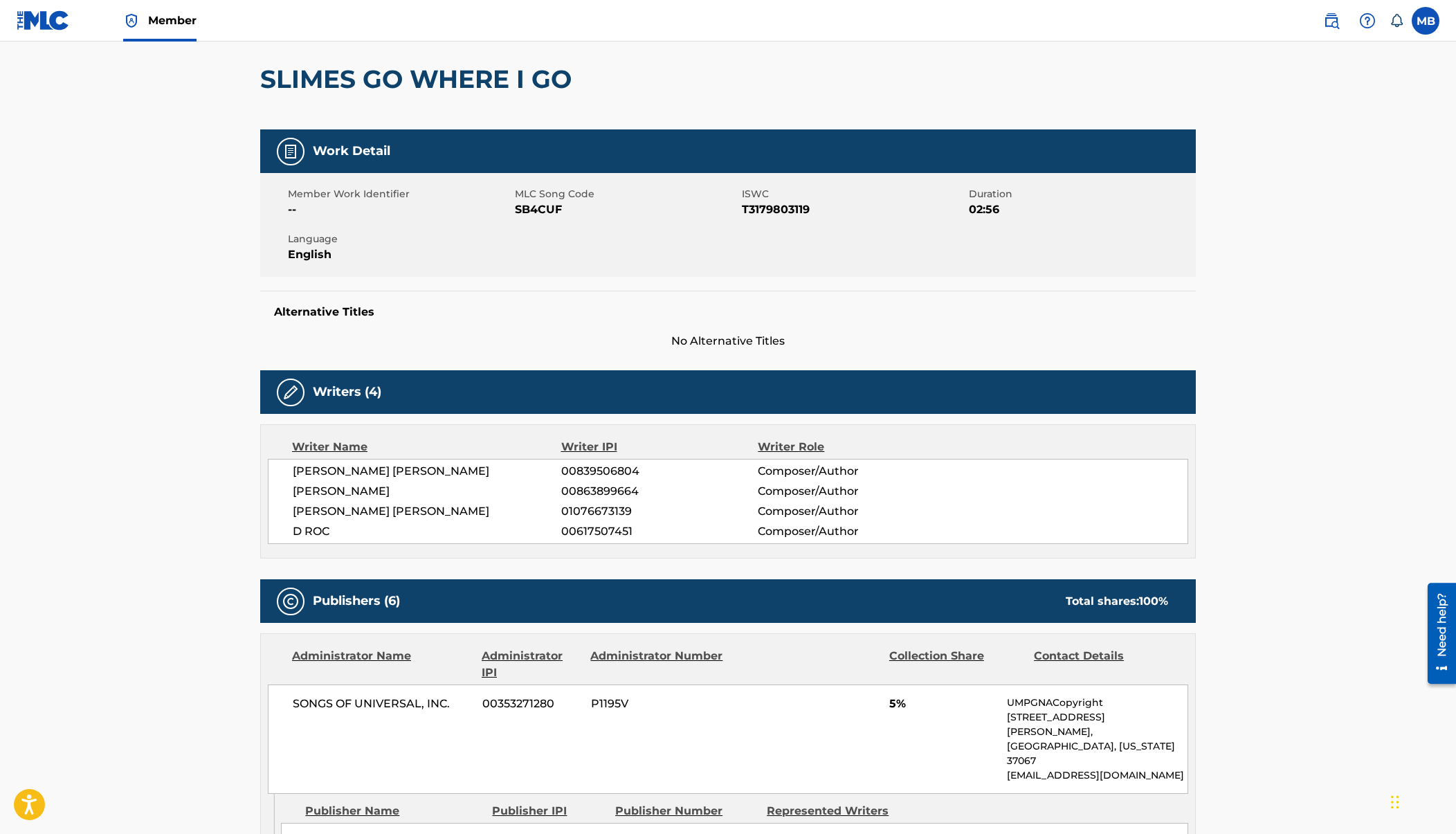
scroll to position [0, 0]
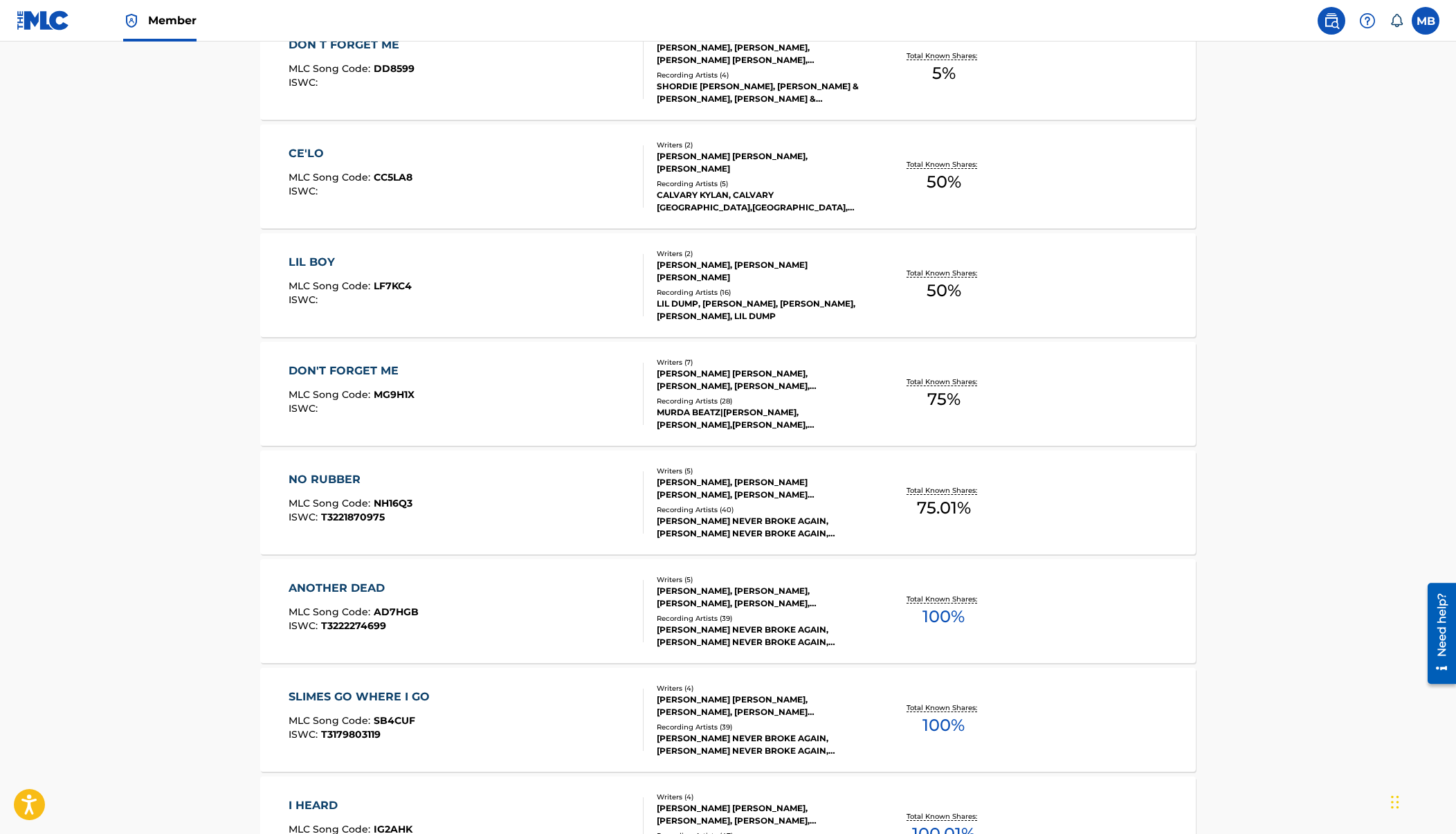
scroll to position [555, 0]
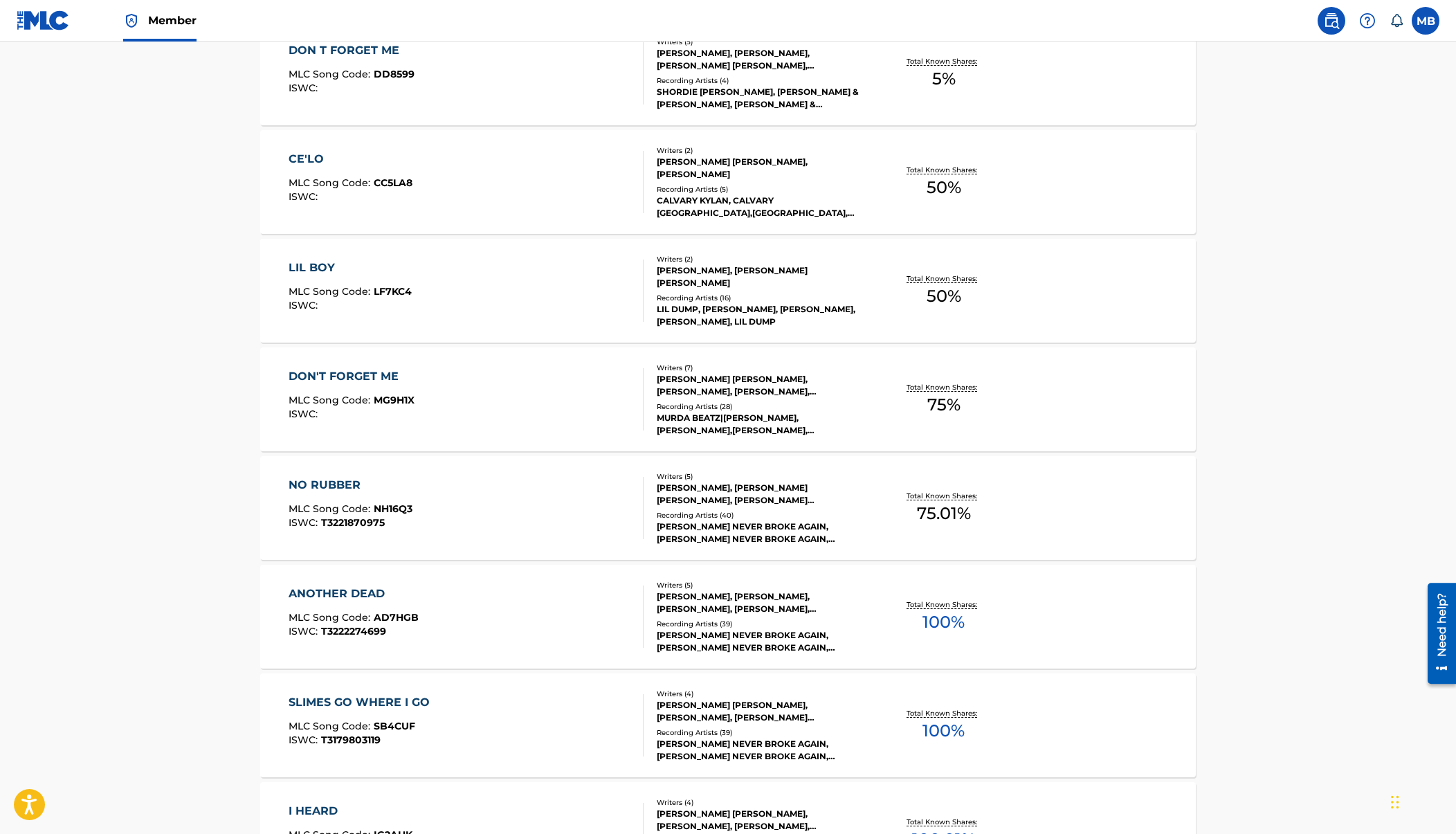
click at [450, 416] on div "DON'T FORGET ME MLC Song Code : MG9H1X ISWC :" at bounding box center [465, 399] width 355 height 63
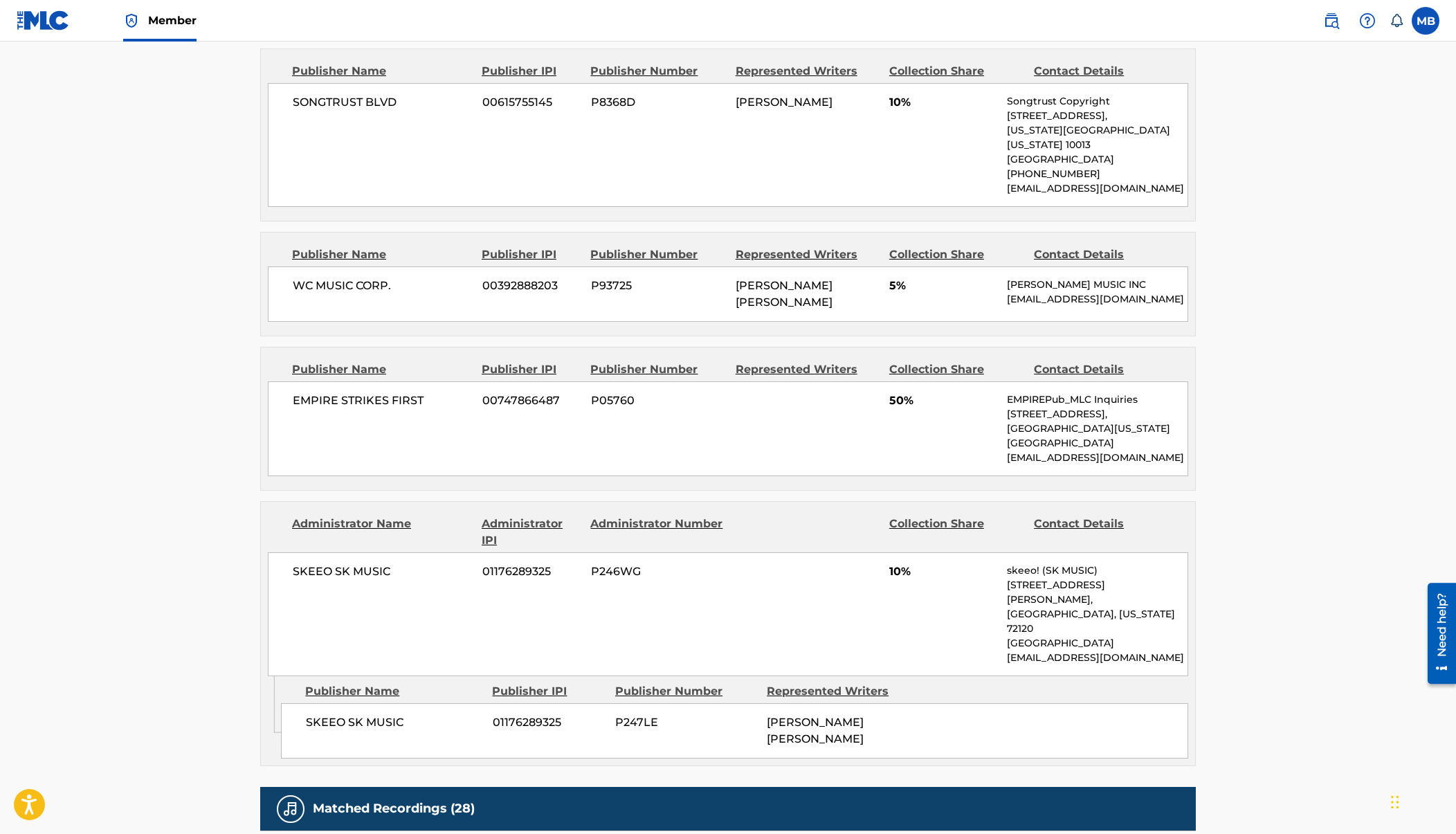
scroll to position [630, 0]
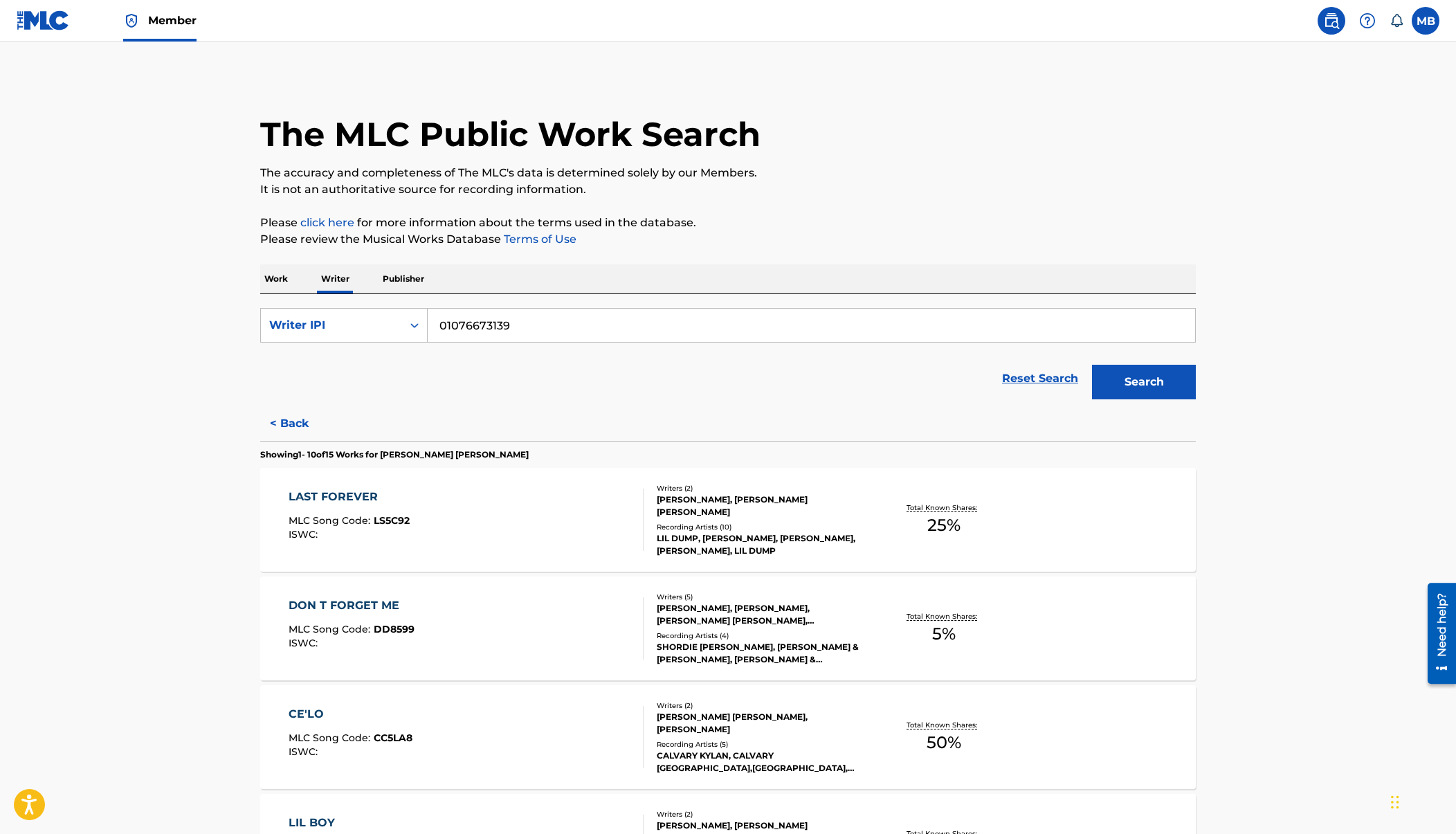
click at [284, 285] on p "Work" at bounding box center [276, 278] width 32 height 29
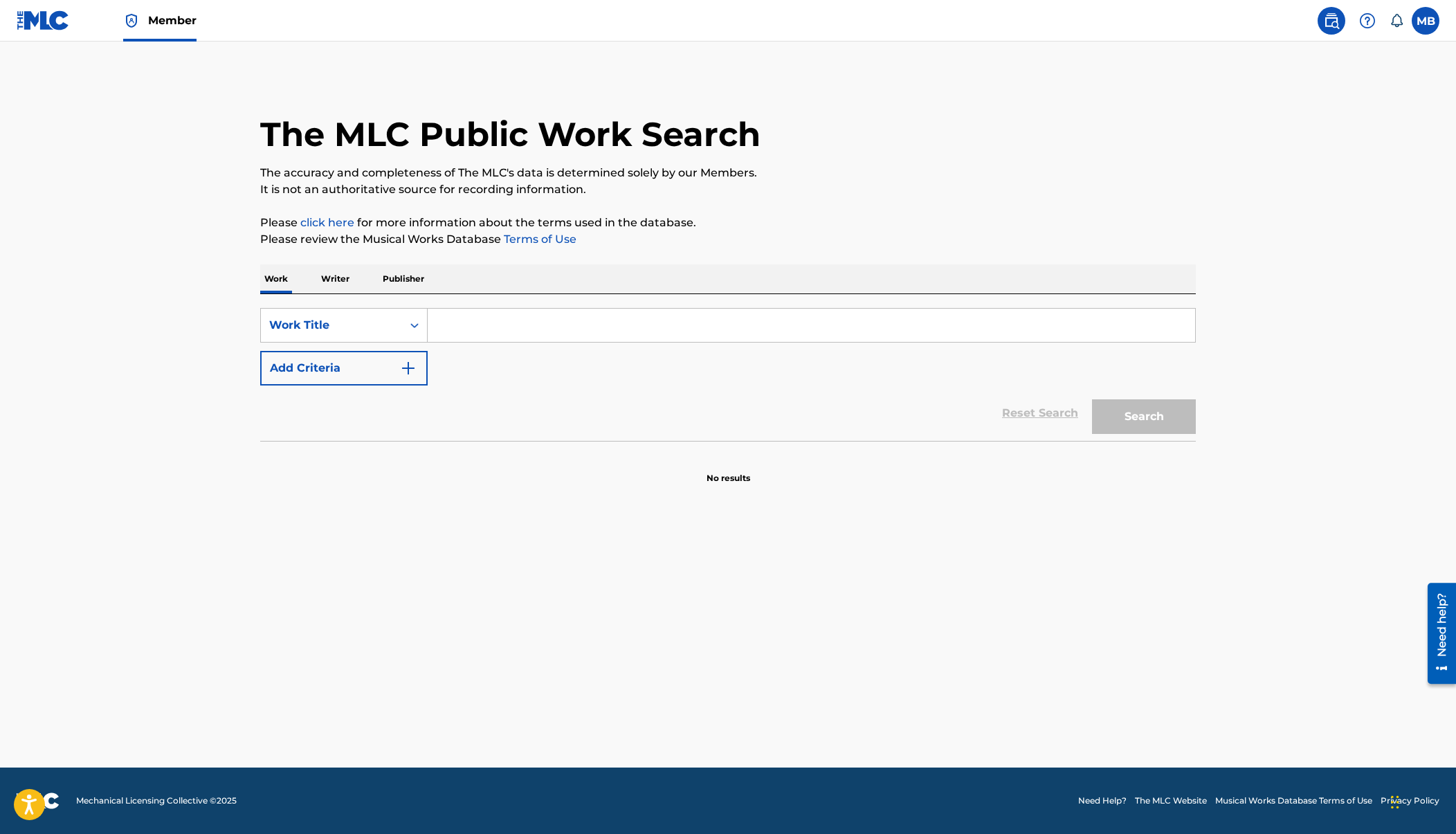
click at [194, 29] on link "Member" at bounding box center [159, 21] width 74 height 41
